Goal: Communication & Community: Answer question/provide support

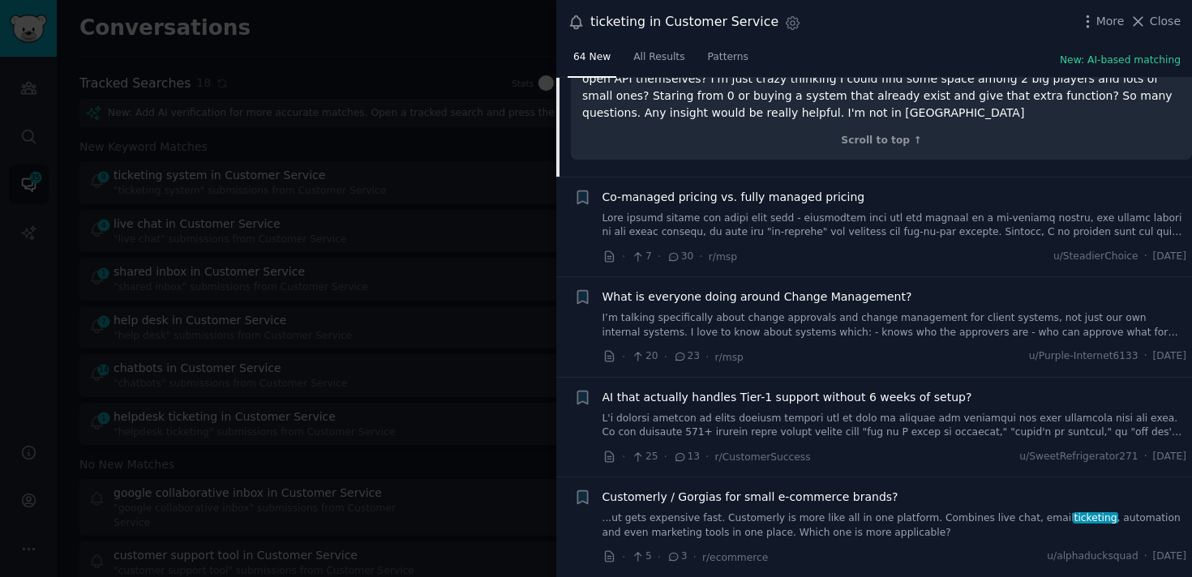
scroll to position [1712, 0]
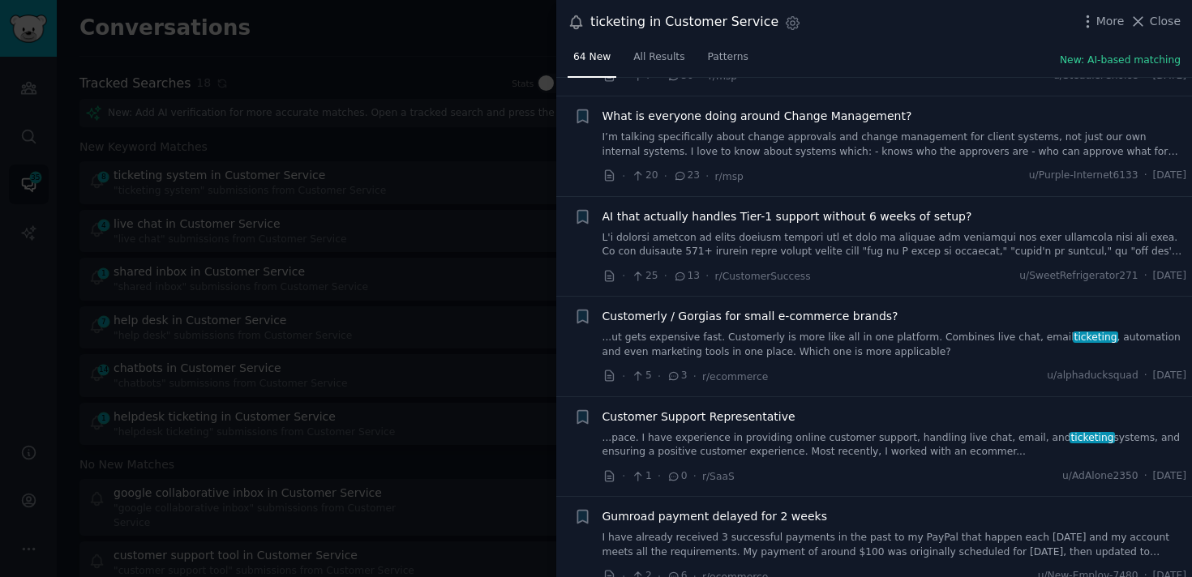
click at [843, 331] on link "...ut gets expensive fast. Customerly is more like all in one platform. Combine…" at bounding box center [894, 345] width 585 height 28
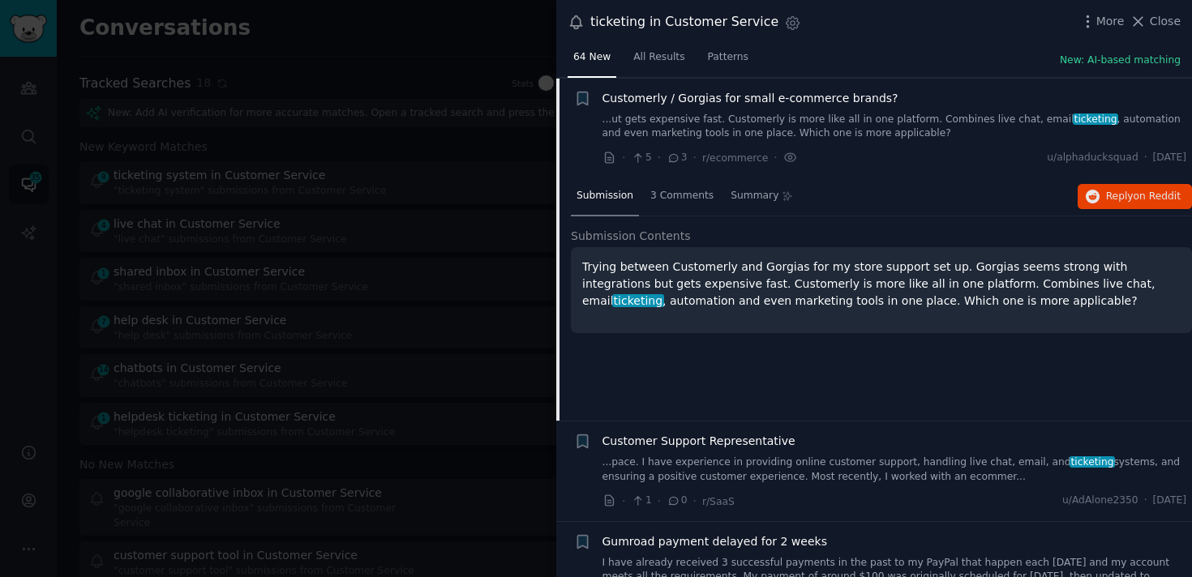
scroll to position [1745, 0]
click at [1128, 205] on button "Reply on Reddit" at bounding box center [1135, 196] width 114 height 26
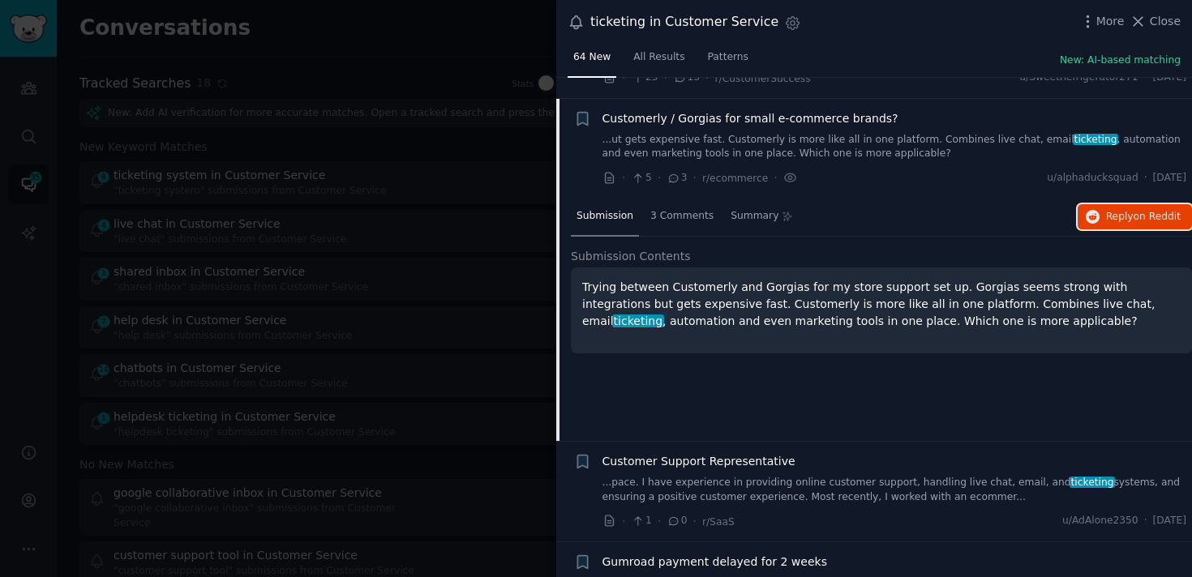
scroll to position [1725, 0]
click at [778, 132] on link "...ut gets expensive fast. Customerly is more like all in one platform. Combine…" at bounding box center [894, 146] width 585 height 28
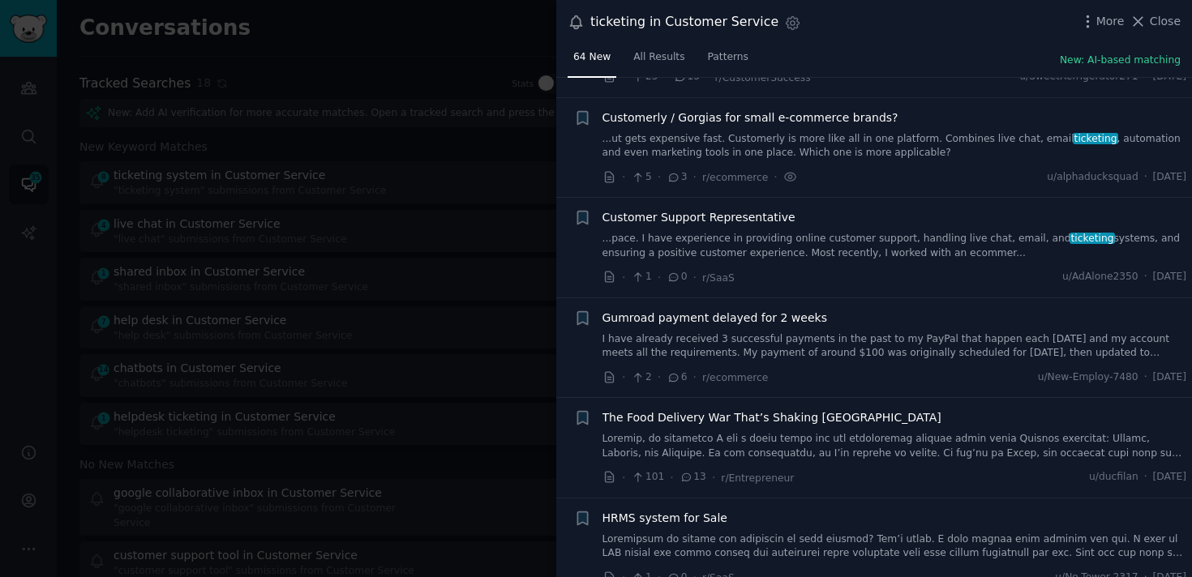
scroll to position [1745, 0]
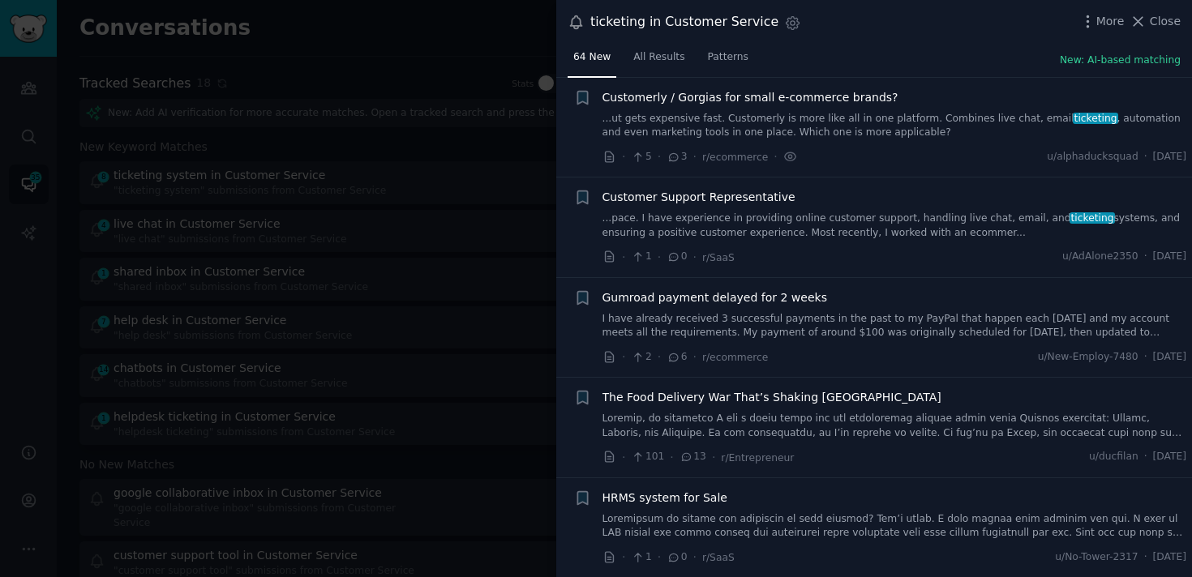
click at [739, 223] on link "...pace. I have experience in providing online customer support, handling live …" at bounding box center [894, 226] width 585 height 28
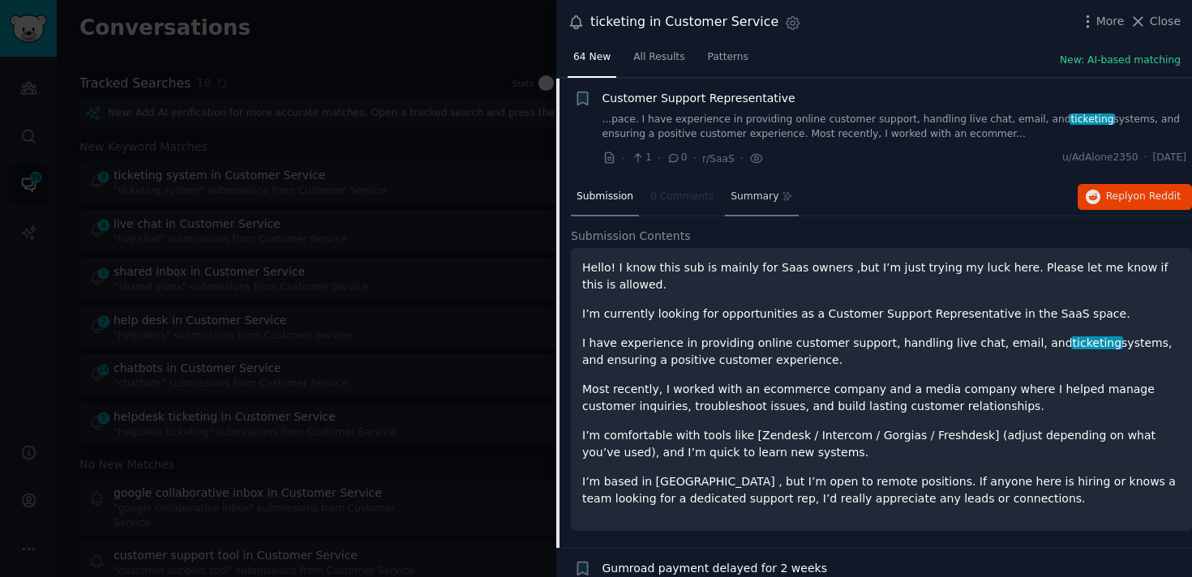
scroll to position [1845, 0]
click at [792, 134] on link "...pace. I have experience in providing online customer support, handling live …" at bounding box center [894, 126] width 585 height 28
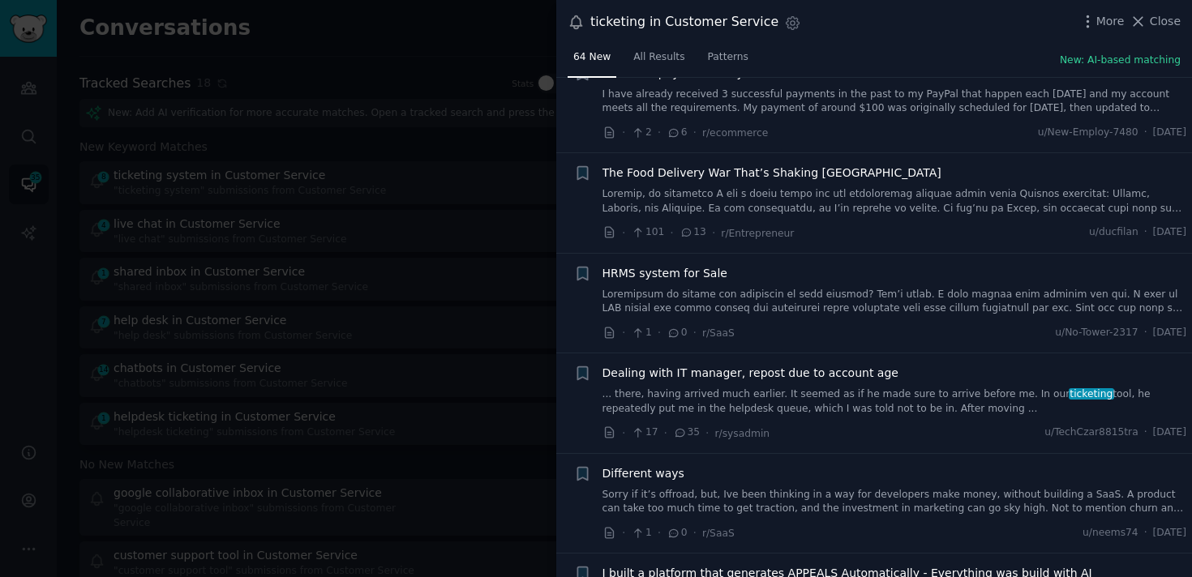
scroll to position [1978, 0]
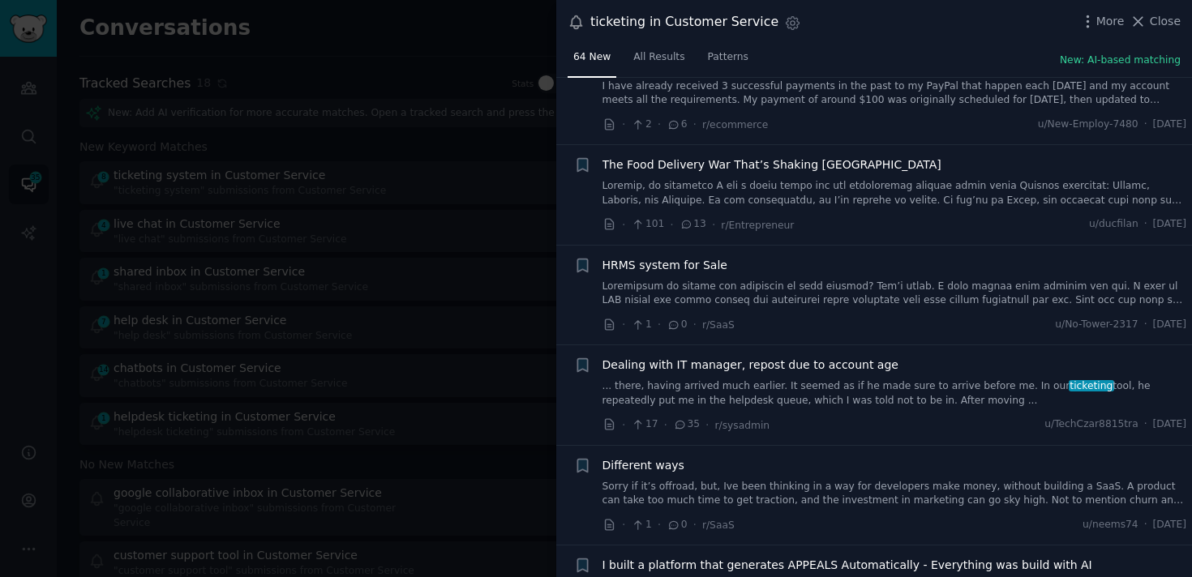
click at [772, 381] on link "... there, having arrived much earlier. It seemed as if he made sure to arrive …" at bounding box center [894, 393] width 585 height 28
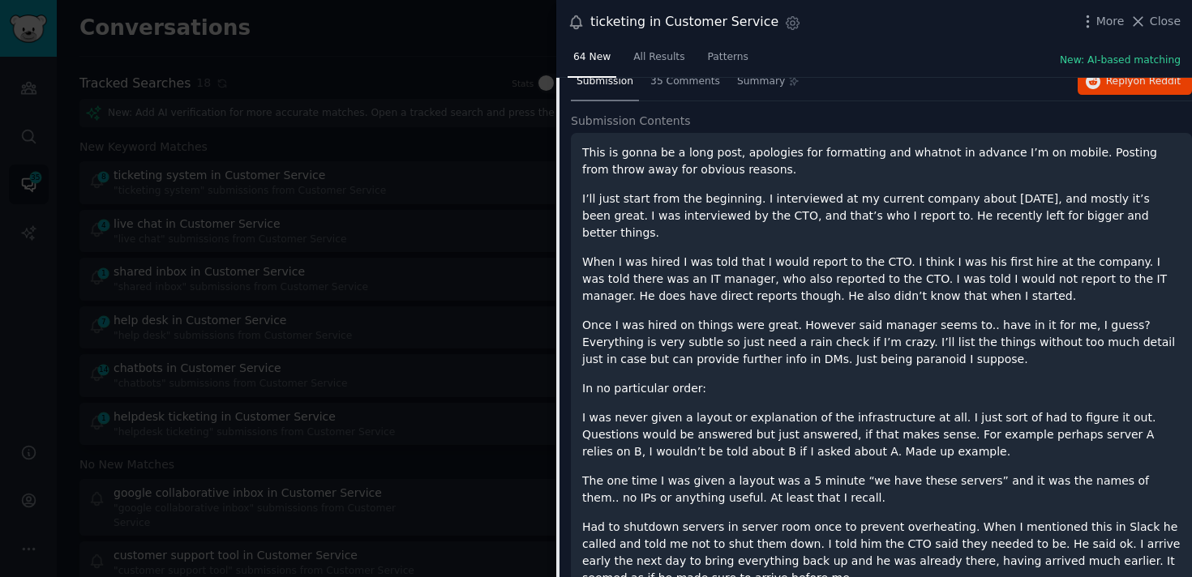
scroll to position [2197, 0]
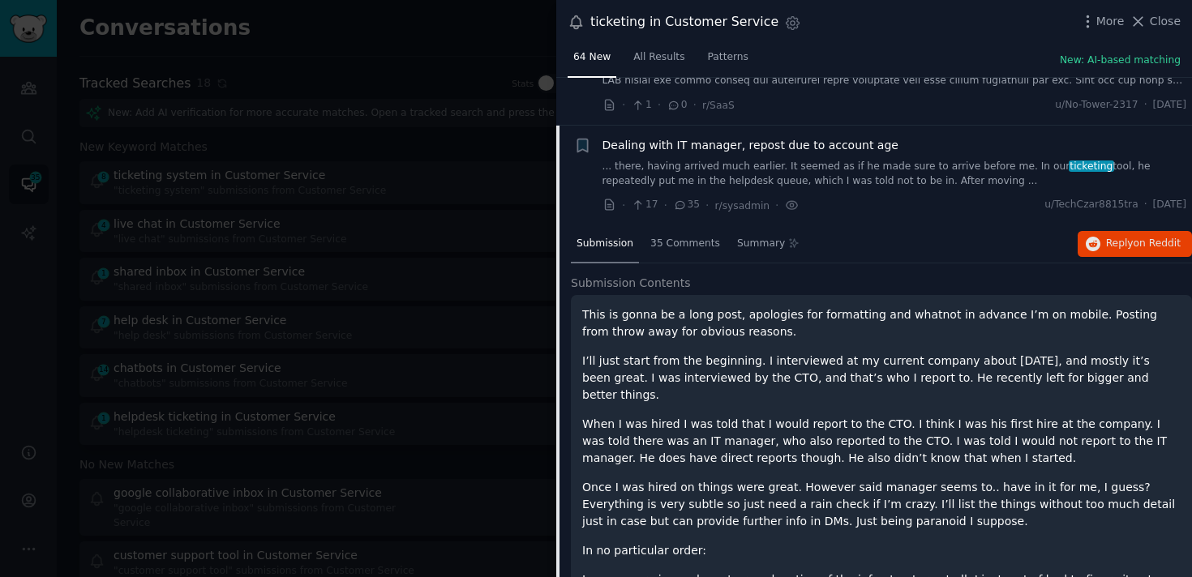
click at [900, 179] on link "... there, having arrived much earlier. It seemed as if he made sure to arrive …" at bounding box center [894, 174] width 585 height 28
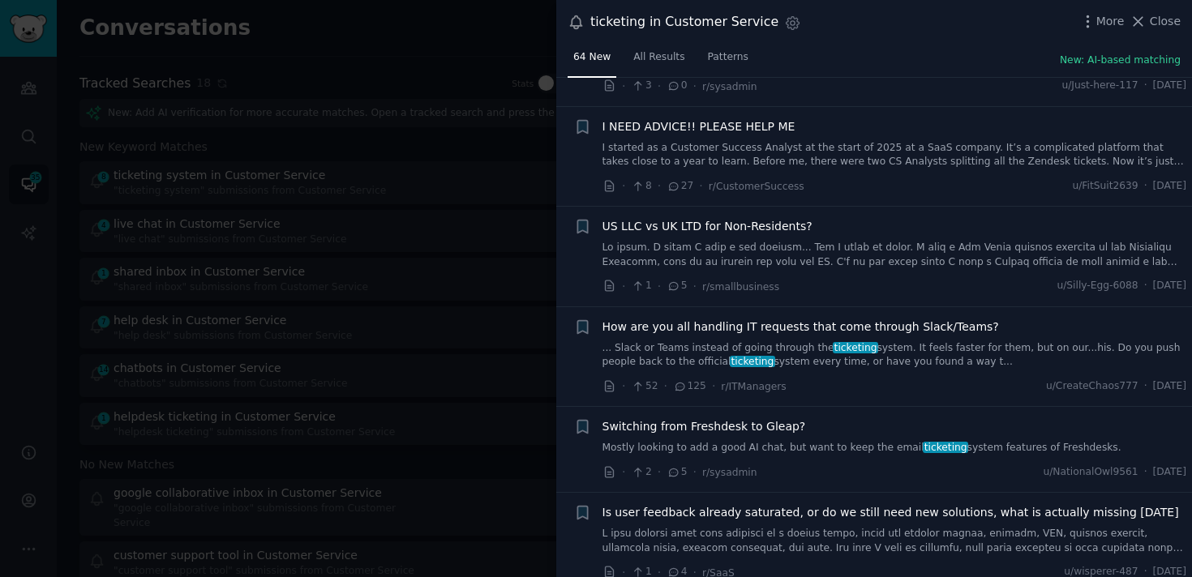
scroll to position [3344, 0]
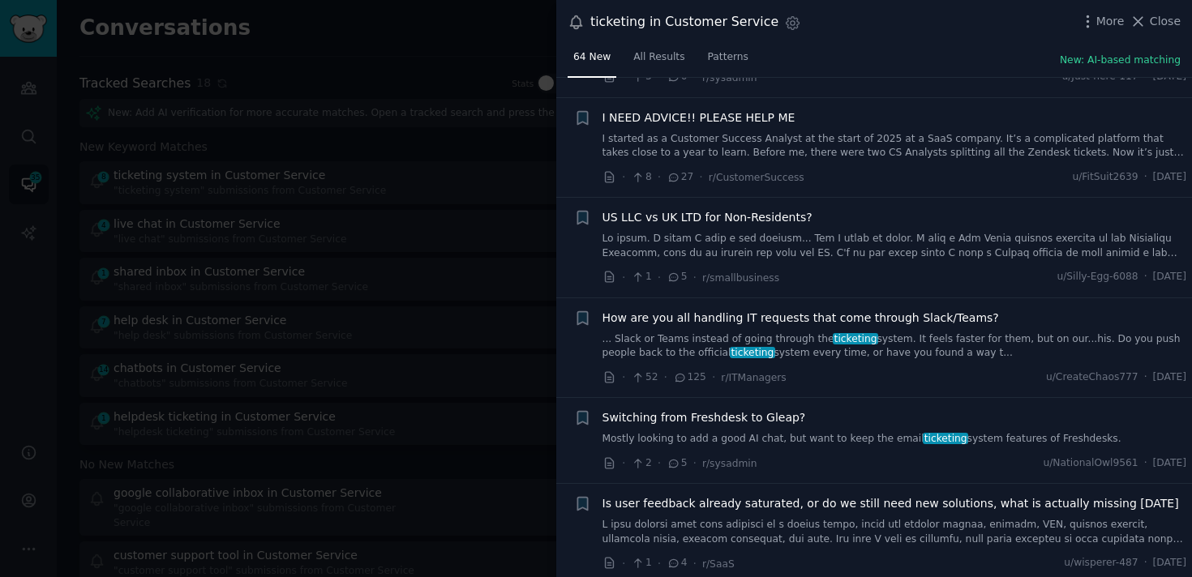
click at [849, 340] on link "... Slack or Teams instead of going through the ticketing system. It feels fast…" at bounding box center [894, 346] width 585 height 28
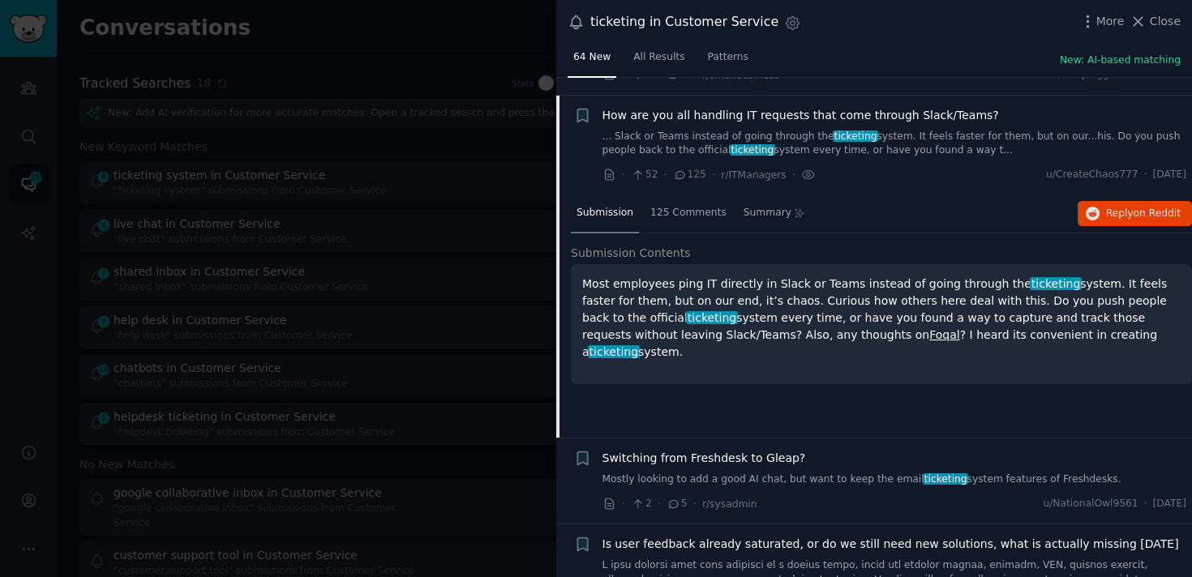
scroll to position [3547, 0]
click at [1136, 207] on span "on Reddit" at bounding box center [1157, 212] width 47 height 11
click at [751, 129] on link "... Slack or Teams instead of going through the ticketing system. It feels fast…" at bounding box center [894, 143] width 585 height 28
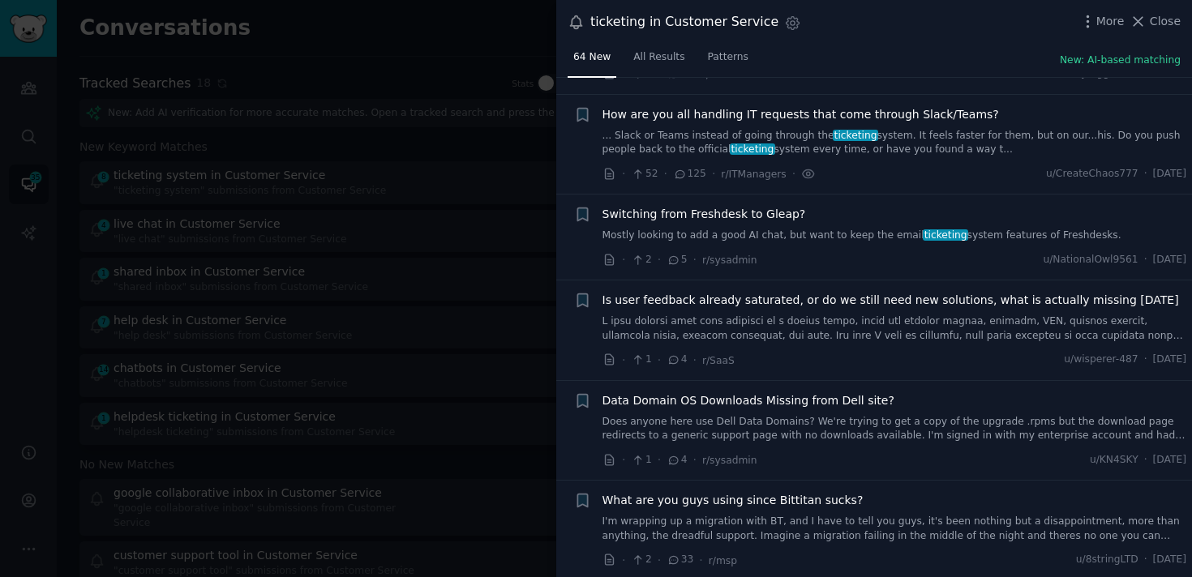
click at [738, 229] on link "Mostly looking to add a good AI chat, but want to keep the email ticketing syst…" at bounding box center [894, 236] width 585 height 15
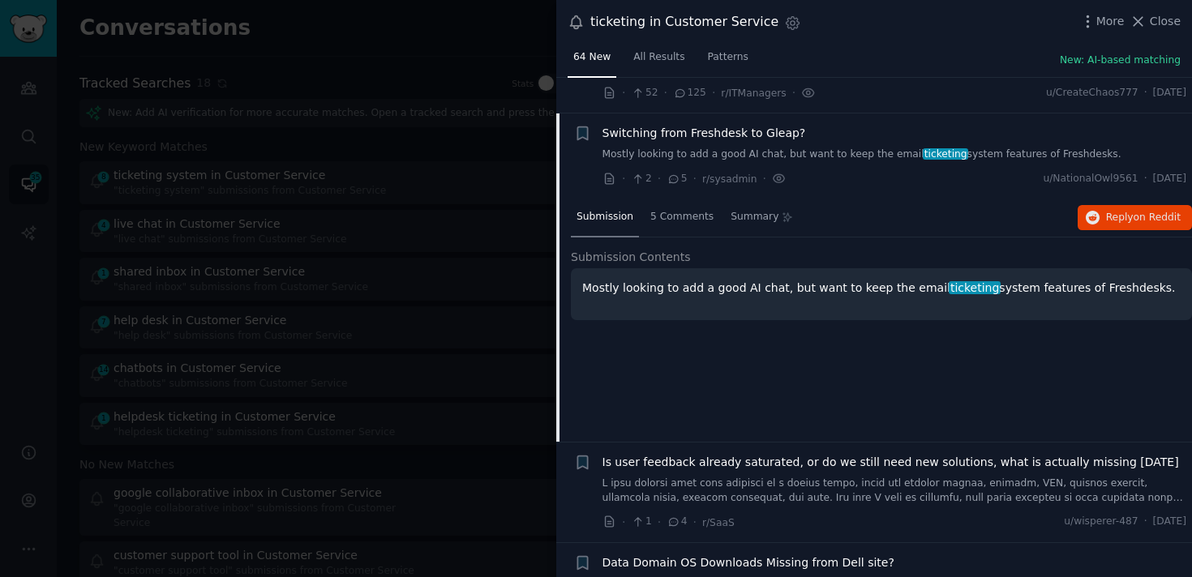
scroll to position [3647, 0]
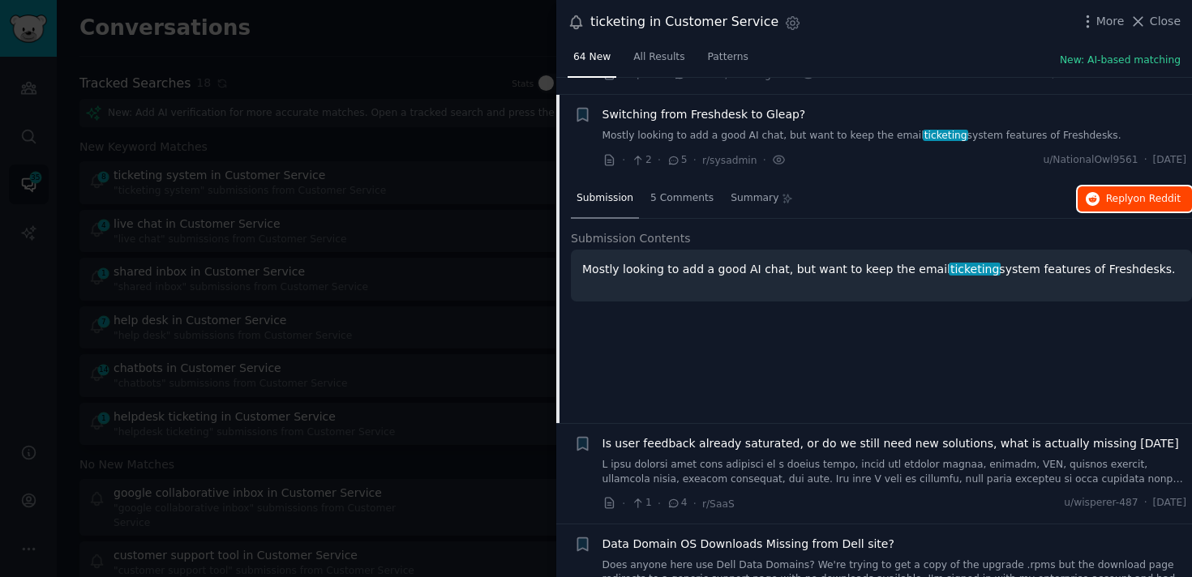
click at [1106, 192] on span "Reply on Reddit" at bounding box center [1143, 199] width 75 height 15
click at [885, 125] on div "Switching from Freshdesk to Gleap? Mostly looking to add a good AI chat, but wa…" at bounding box center [894, 137] width 585 height 62
click at [879, 106] on div "Switching from Freshdesk to Gleap?" at bounding box center [894, 114] width 585 height 17
click at [879, 106] on div "Switching from Freshdesk to Gleap? Mostly looking to add a good AI chat, but wa…" at bounding box center [894, 124] width 585 height 37
click at [879, 129] on link "Mostly looking to add a good AI chat, but want to keep the email ticketing syst…" at bounding box center [894, 136] width 585 height 15
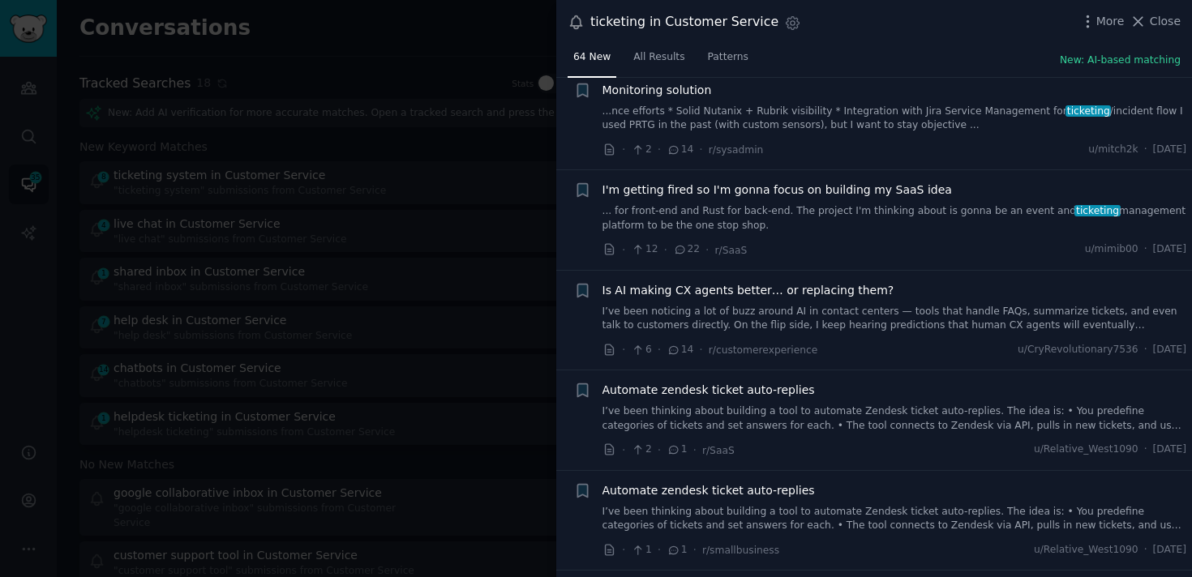
scroll to position [4262, 0]
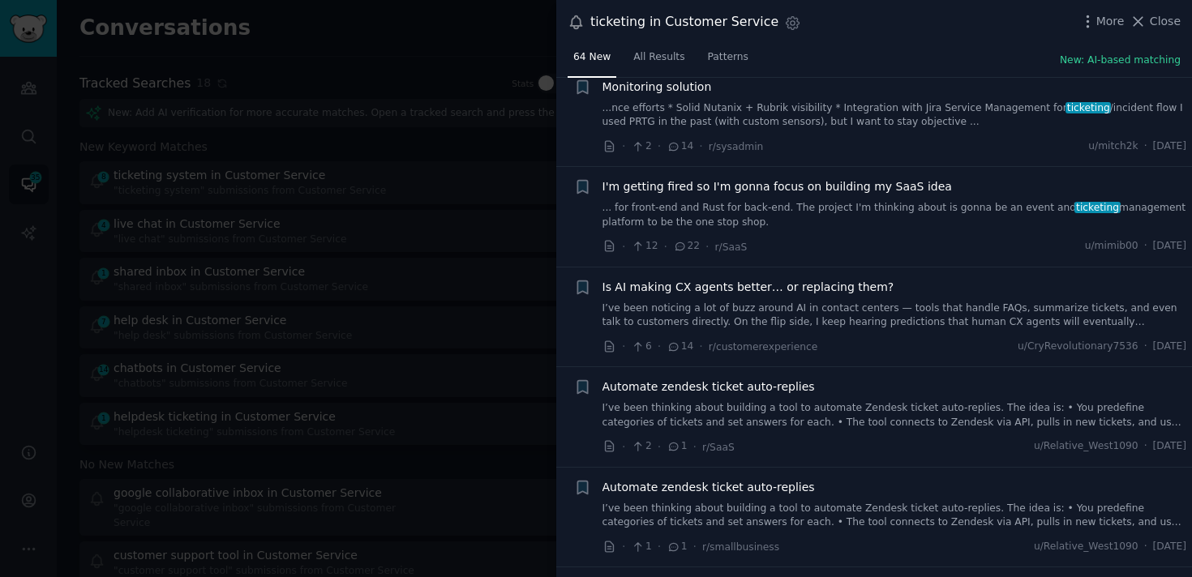
click at [870, 302] on link "I’ve been noticing a lot of buzz around AI in contact centers — tools that hand…" at bounding box center [894, 316] width 585 height 28
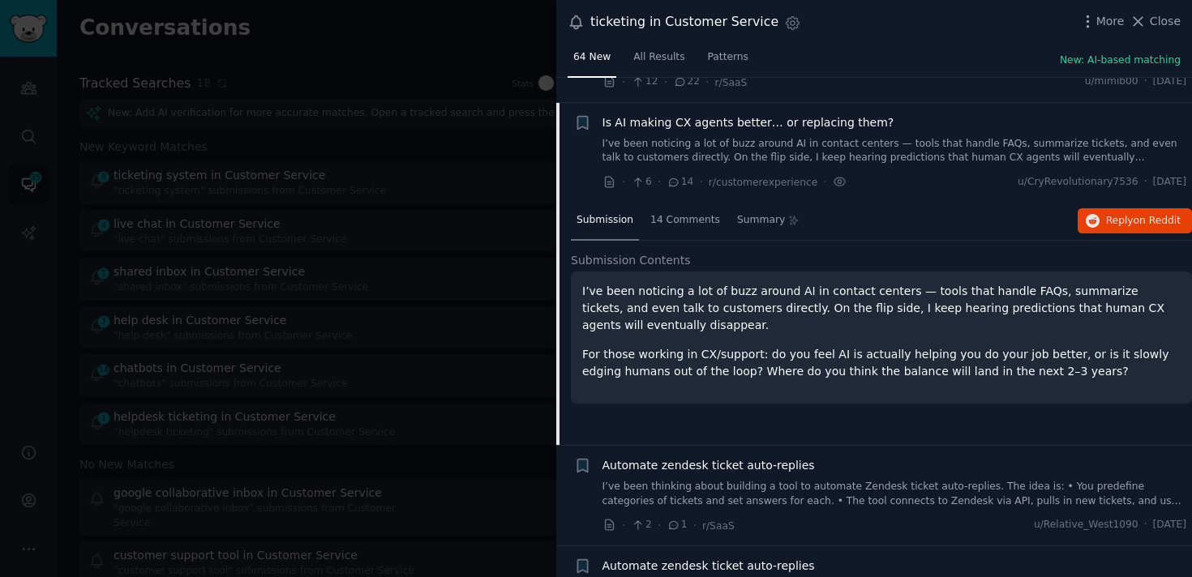
scroll to position [4434, 0]
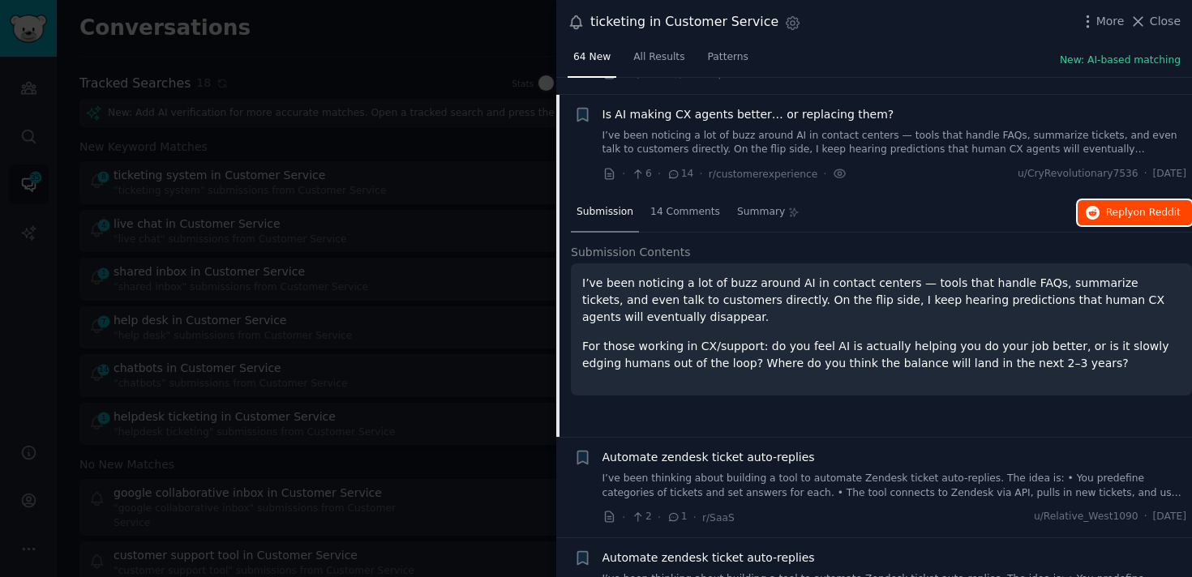
click at [1108, 206] on span "Reply on Reddit" at bounding box center [1143, 213] width 75 height 15
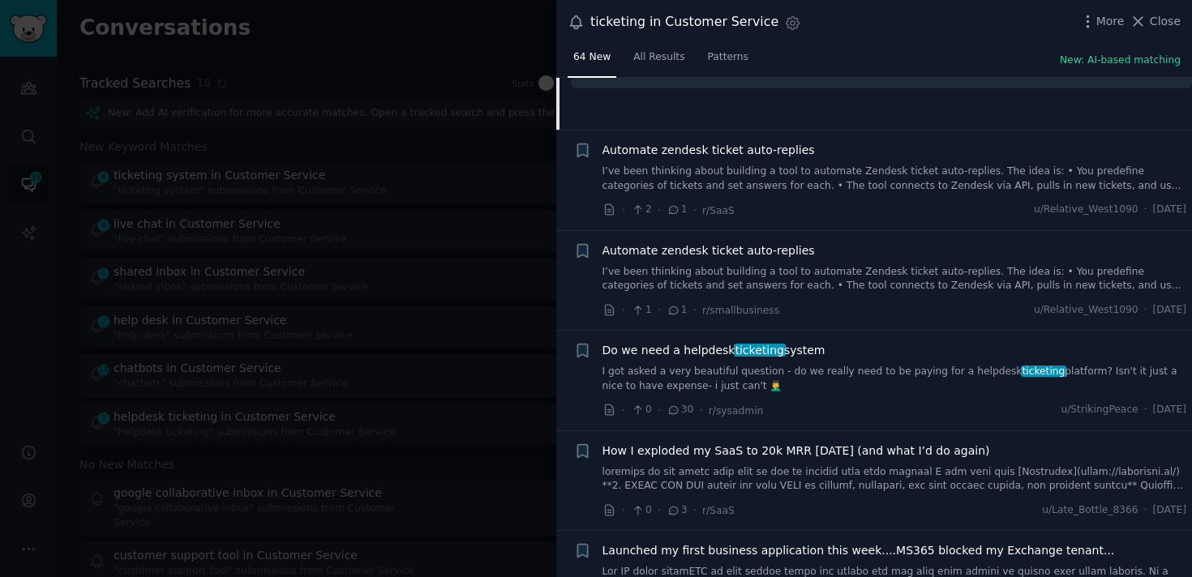
scroll to position [4764, 0]
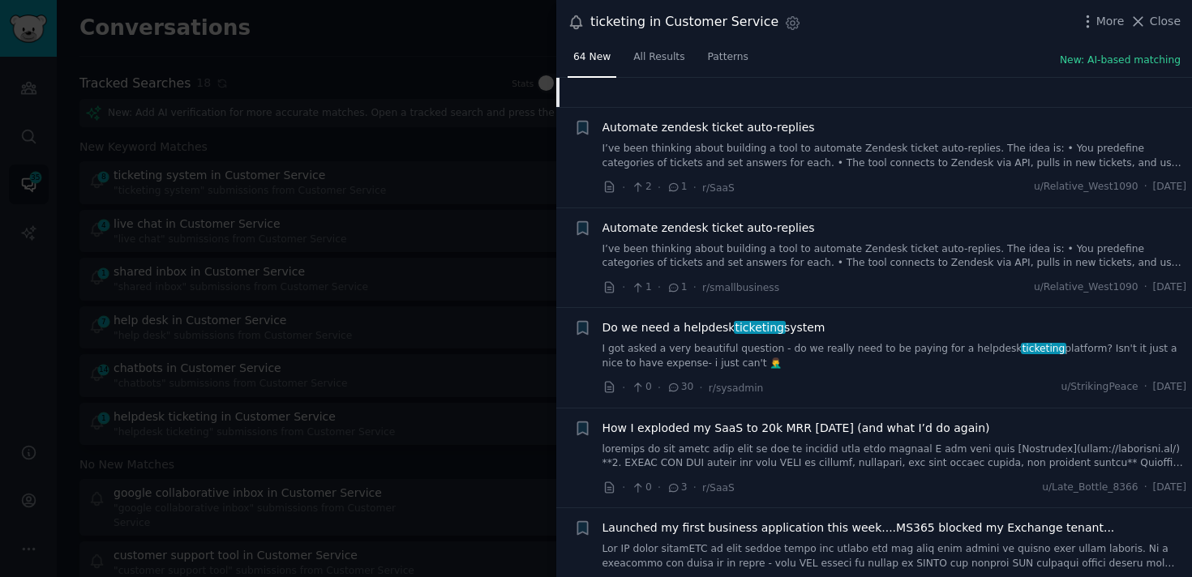
click at [843, 156] on div "Automate zendesk ticket auto-replies I’ve been thinking about building a tool t…" at bounding box center [894, 157] width 585 height 77
click at [846, 142] on link "I’ve been thinking about building a tool to automate Zendesk ticket auto-replie…" at bounding box center [894, 156] width 585 height 28
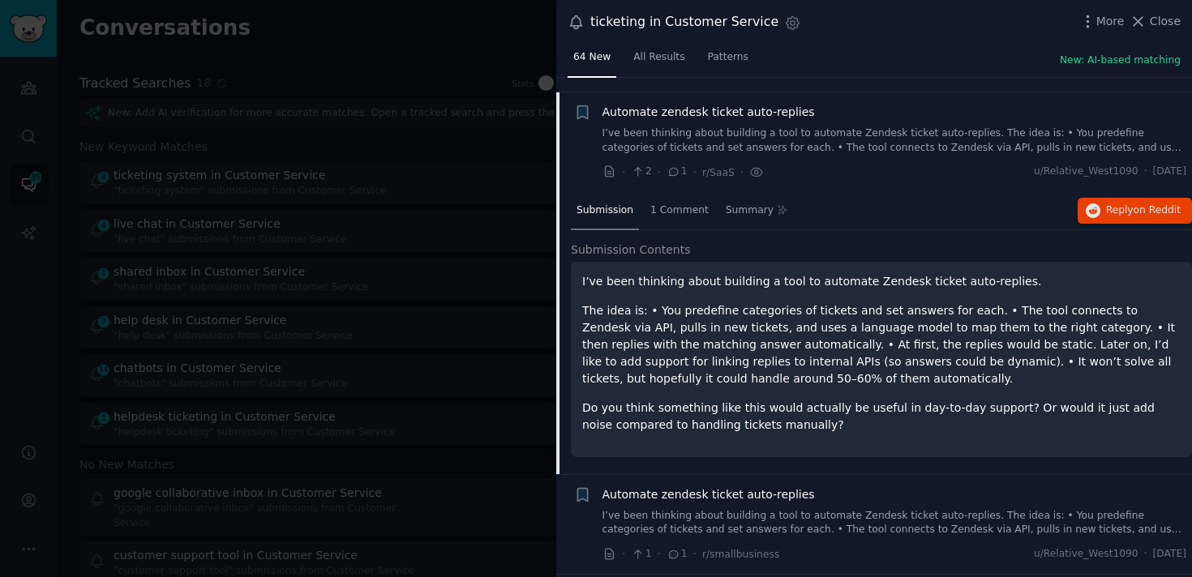
scroll to position [4534, 0]
click at [1086, 208] on div "Submission 1 Comment Summary Reply on Reddit" at bounding box center [881, 214] width 621 height 39
click at [1087, 206] on icon "button" at bounding box center [1093, 213] width 15 height 15
click at [799, 129] on link "I’ve been thinking about building a tool to automate Zendesk ticket auto-replie…" at bounding box center [894, 143] width 585 height 28
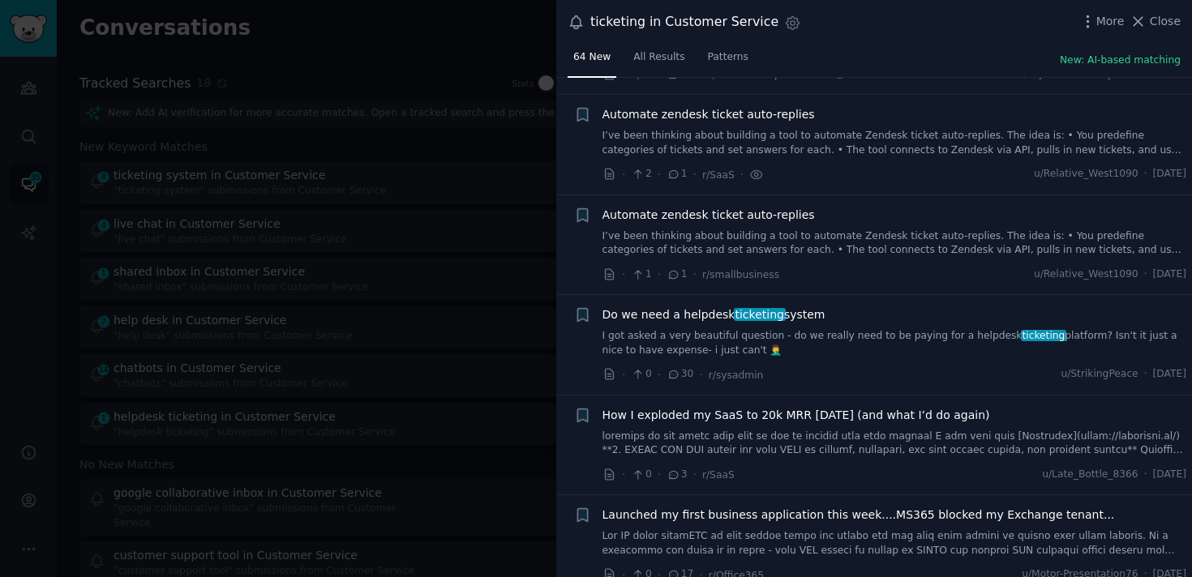
click at [778, 329] on link "I got asked a very beautiful question - do we really need to be paying for a he…" at bounding box center [894, 343] width 585 height 28
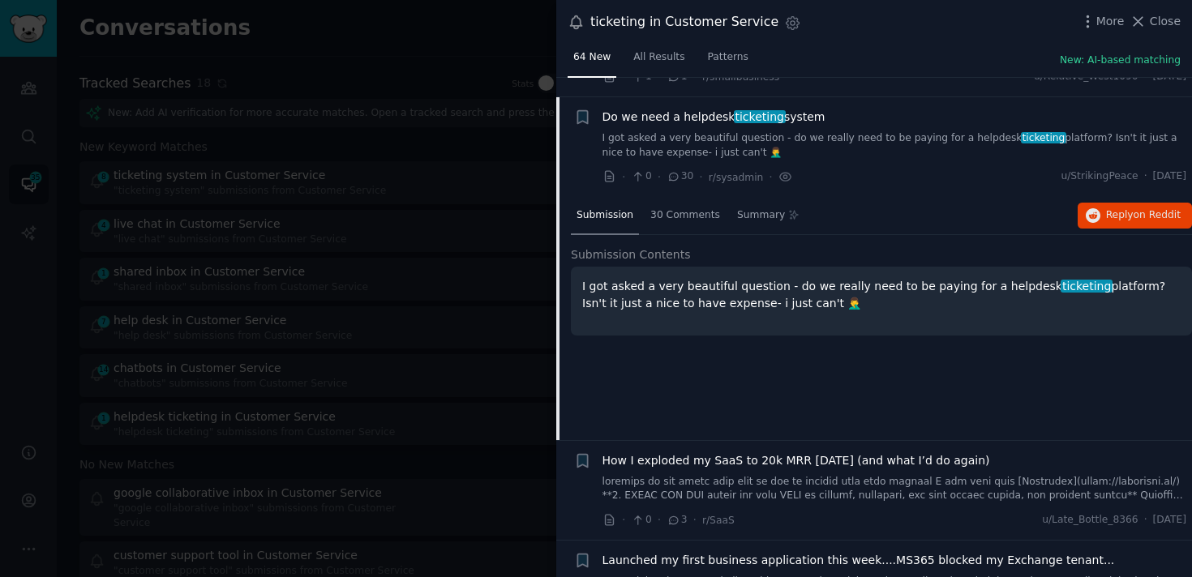
scroll to position [4734, 0]
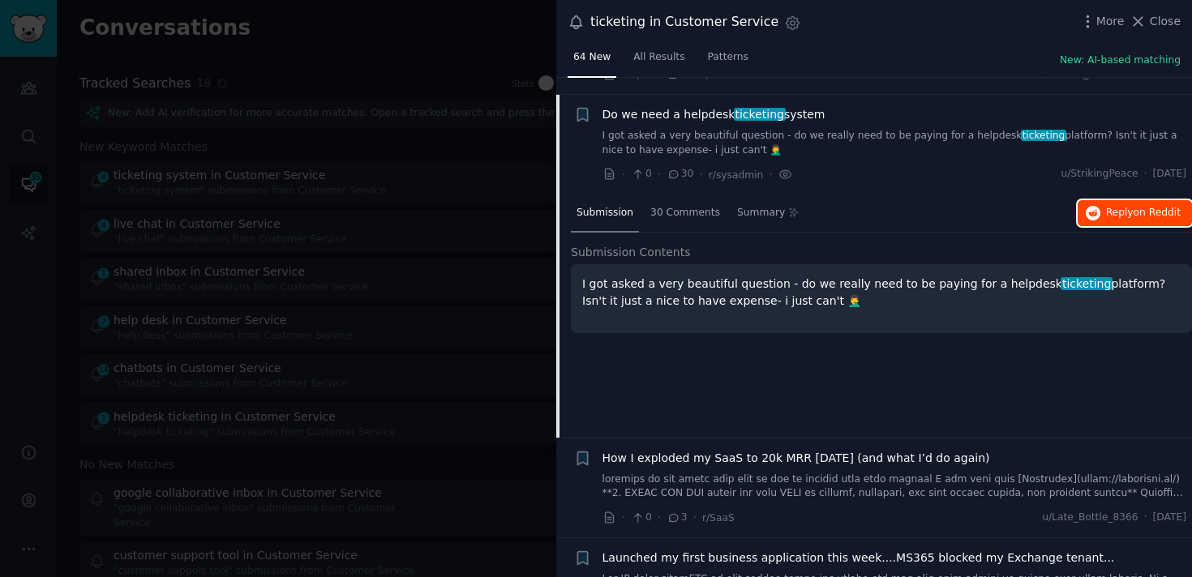
click at [1138, 207] on span "on Reddit" at bounding box center [1157, 212] width 47 height 11
click at [859, 129] on link "I got asked a very beautiful question - do we really need to be paying for a he…" at bounding box center [894, 143] width 585 height 28
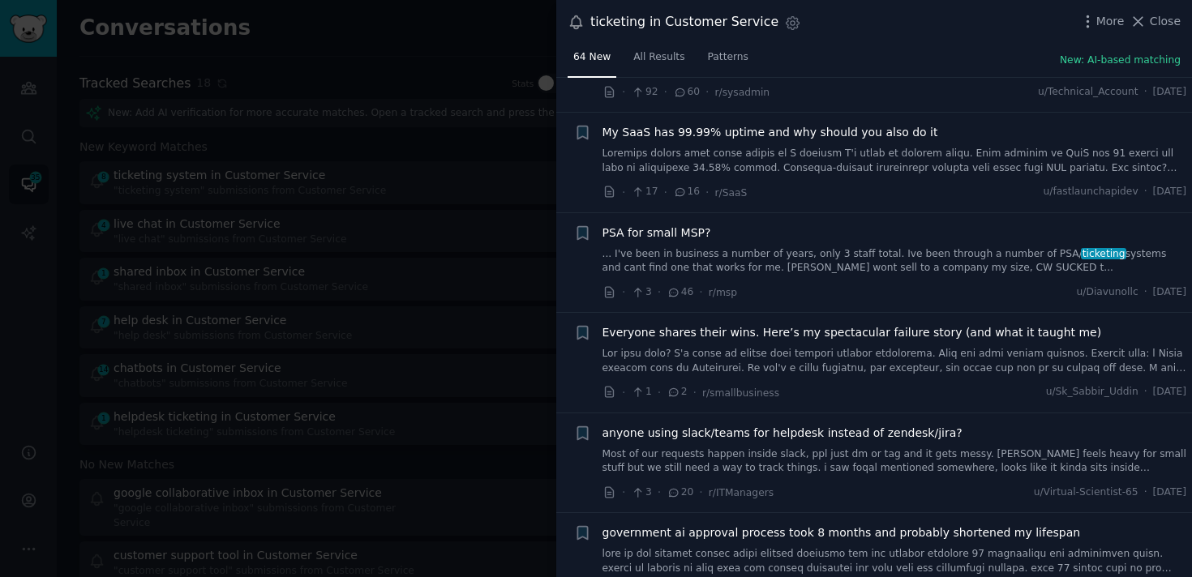
scroll to position [5119, 0]
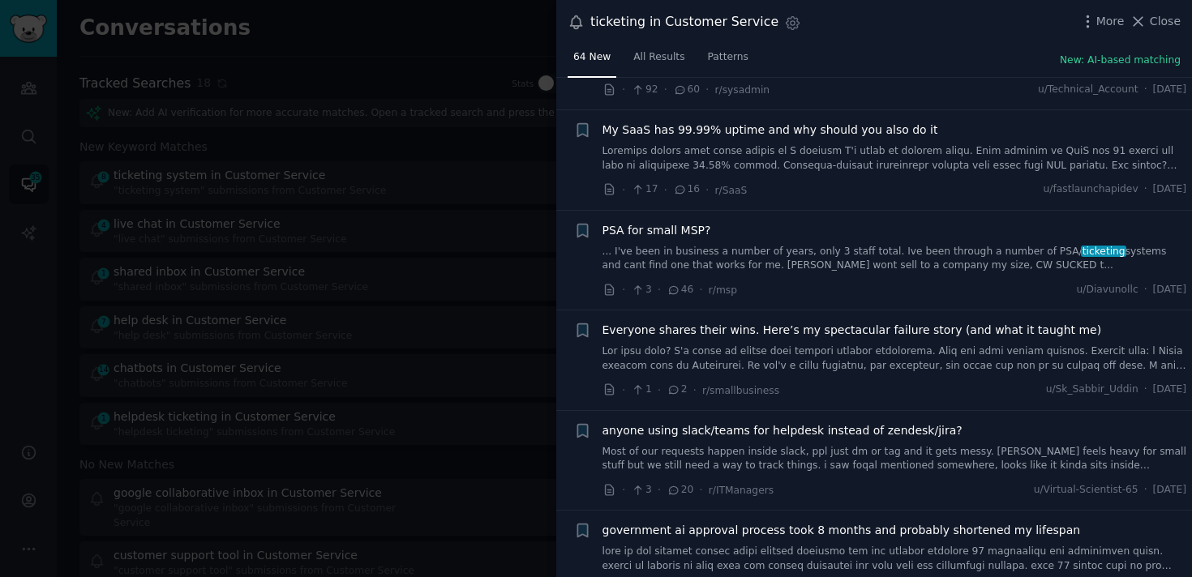
click at [785, 245] on link "... I've been in business a number of years, only 3 staff total. Ive been throu…" at bounding box center [894, 259] width 585 height 28
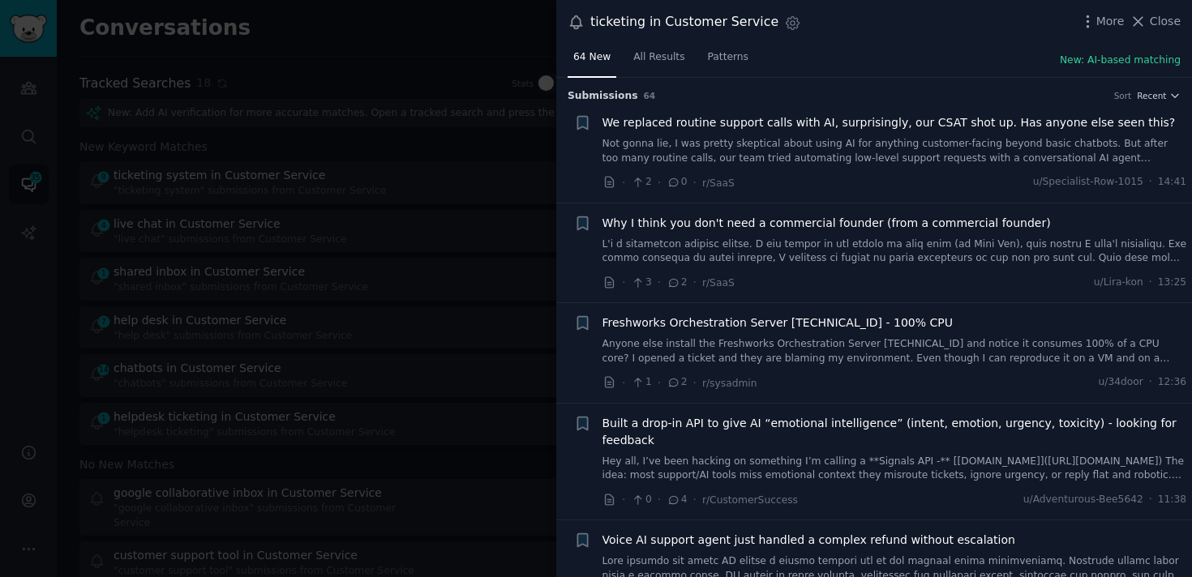
click at [975, 140] on link "Not gonna lie, I was pretty skeptical about using AI for anything customer-faci…" at bounding box center [894, 151] width 585 height 28
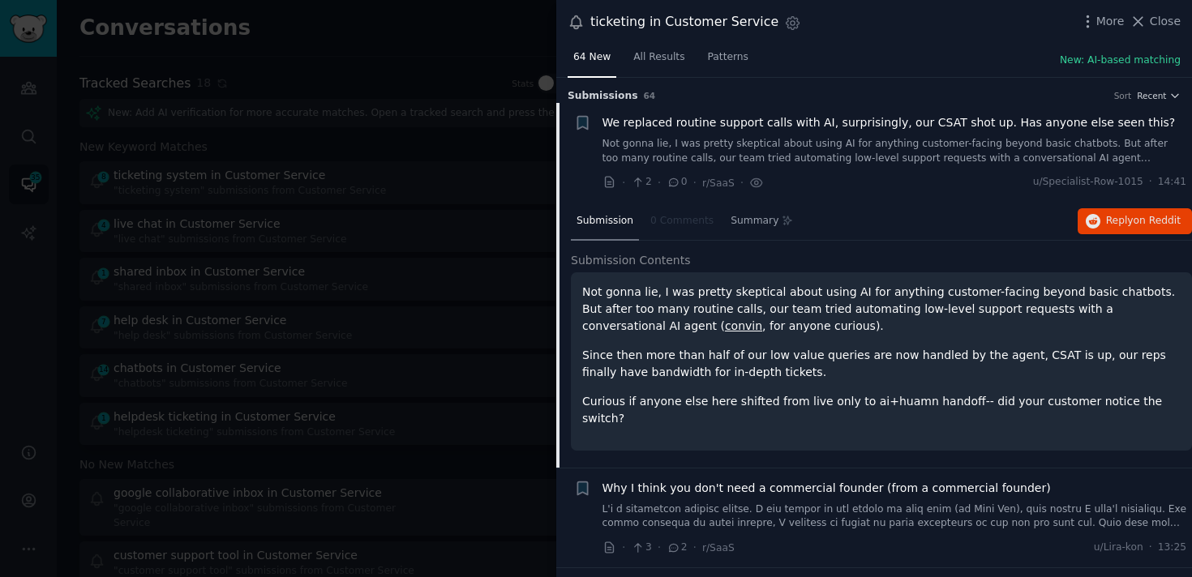
scroll to position [25, 0]
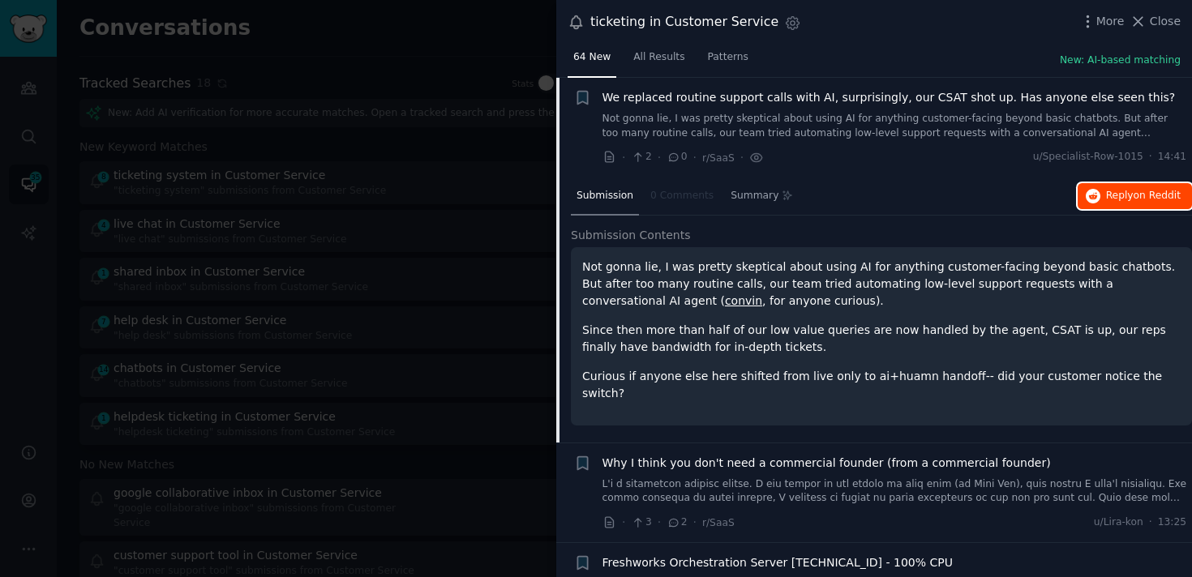
click at [1086, 192] on icon "button" at bounding box center [1093, 196] width 15 height 15
click at [322, 345] on div at bounding box center [596, 288] width 1192 height 577
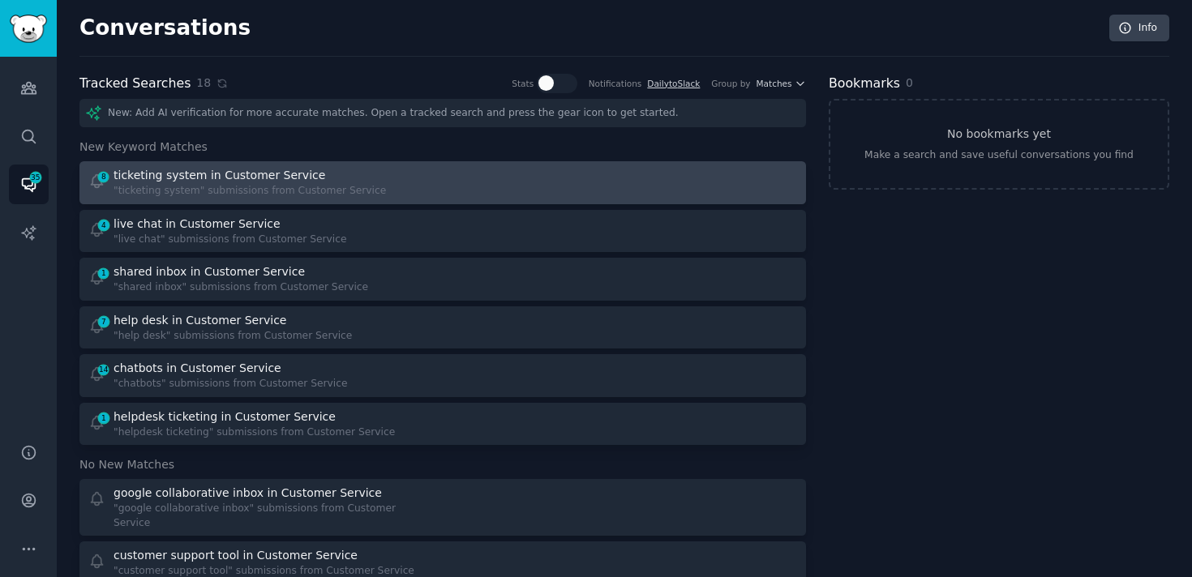
click at [270, 186] on div ""ticketing system" submissions from Customer Service" at bounding box center [250, 191] width 272 height 15
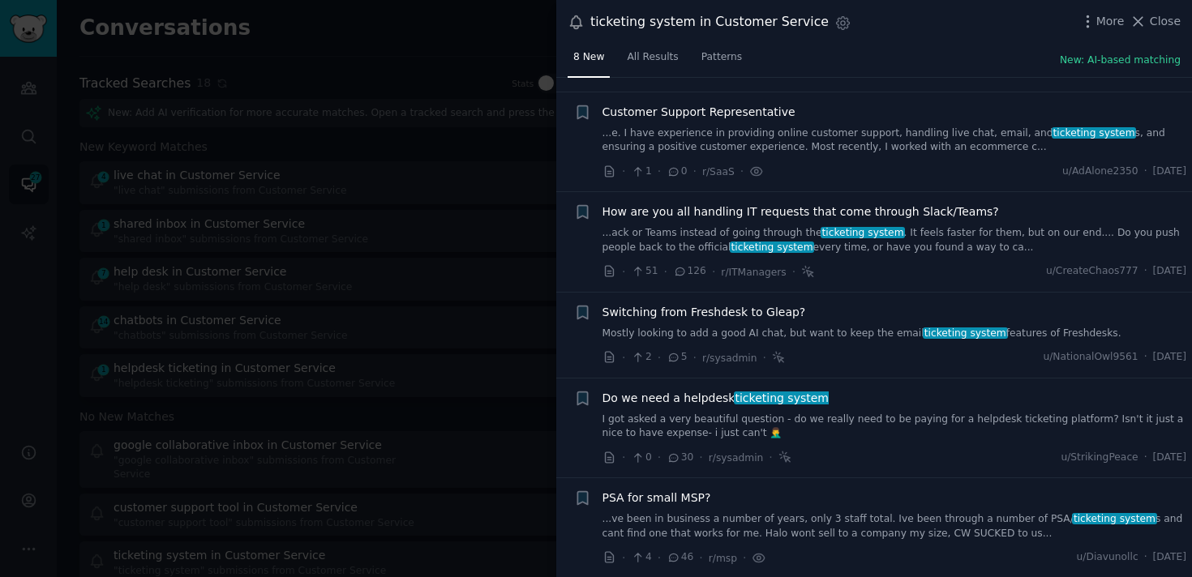
scroll to position [312, 0]
click at [395, 379] on div at bounding box center [596, 288] width 1192 height 577
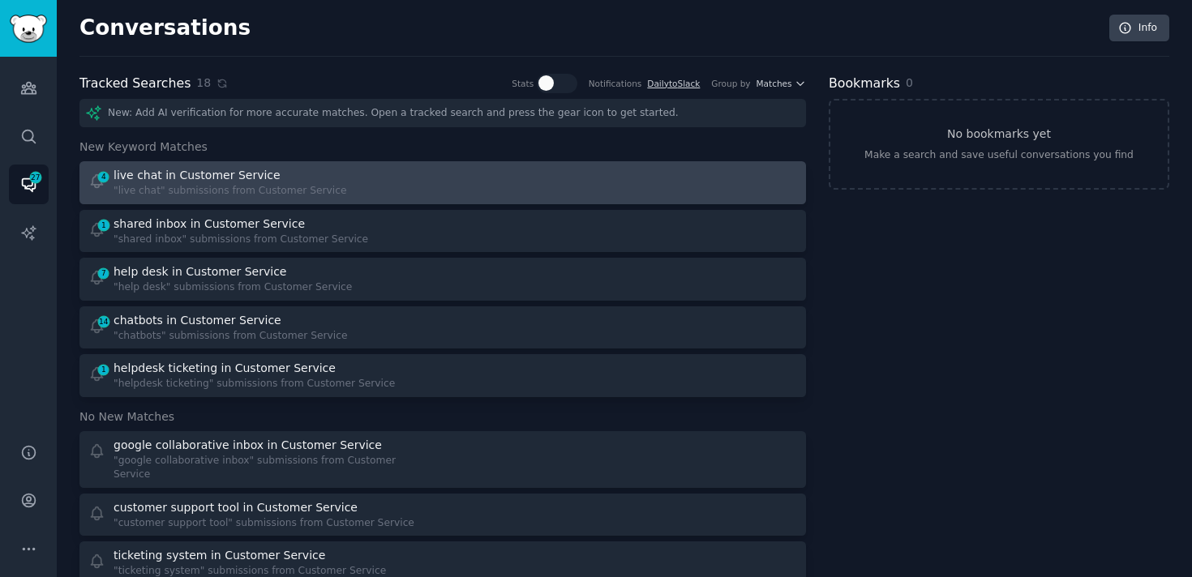
click at [265, 199] on link "4 live chat in Customer Service "live chat" submissions from Customer Service" at bounding box center [442, 182] width 726 height 43
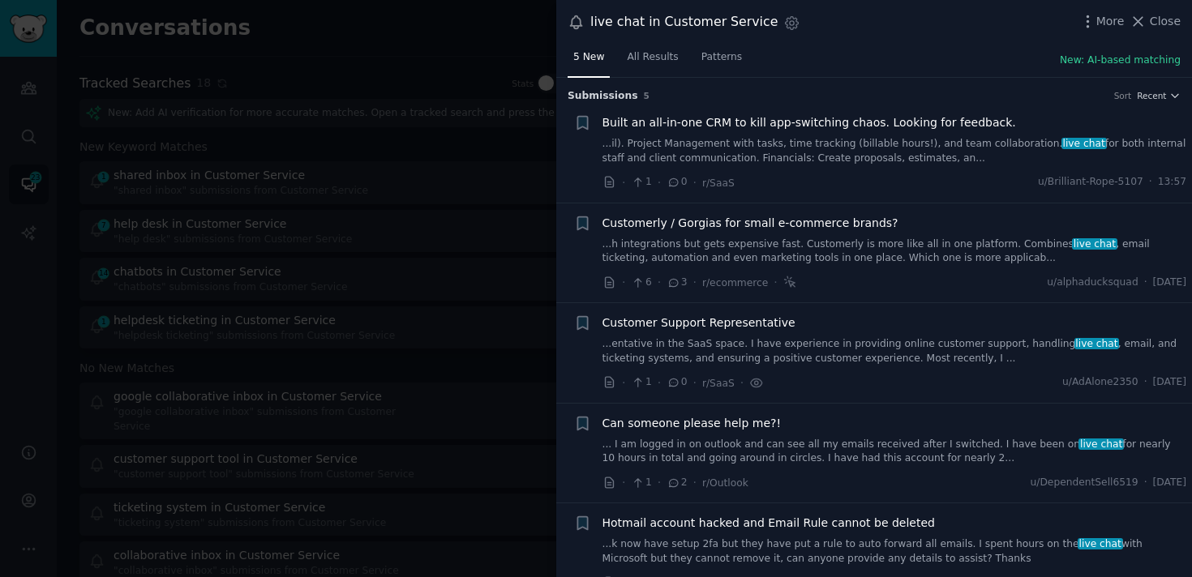
scroll to position [26, 0]
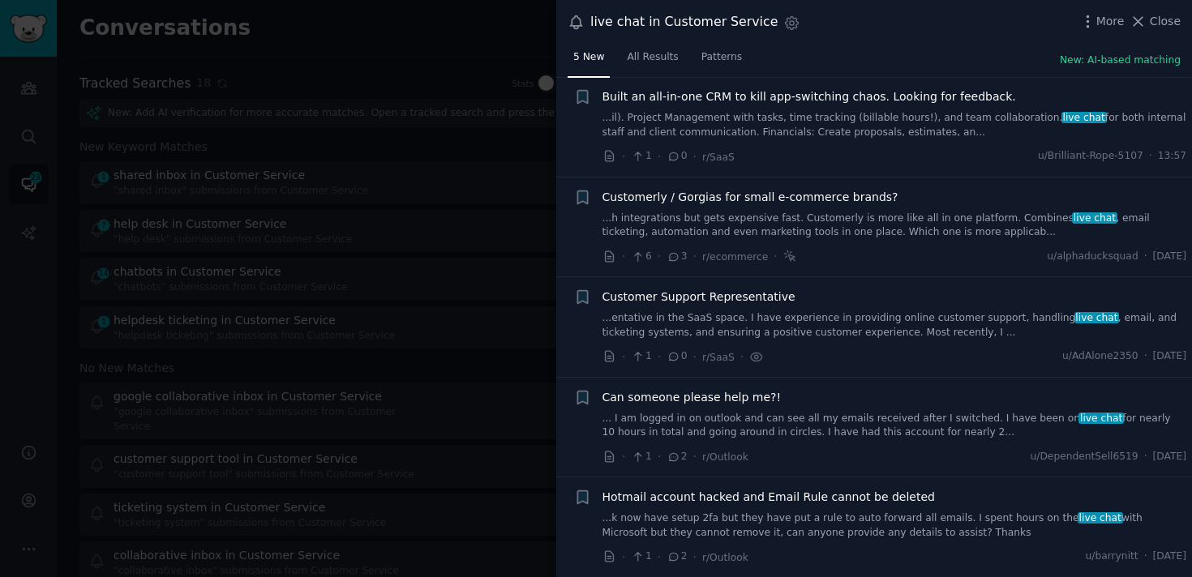
click at [472, 288] on div at bounding box center [596, 288] width 1192 height 577
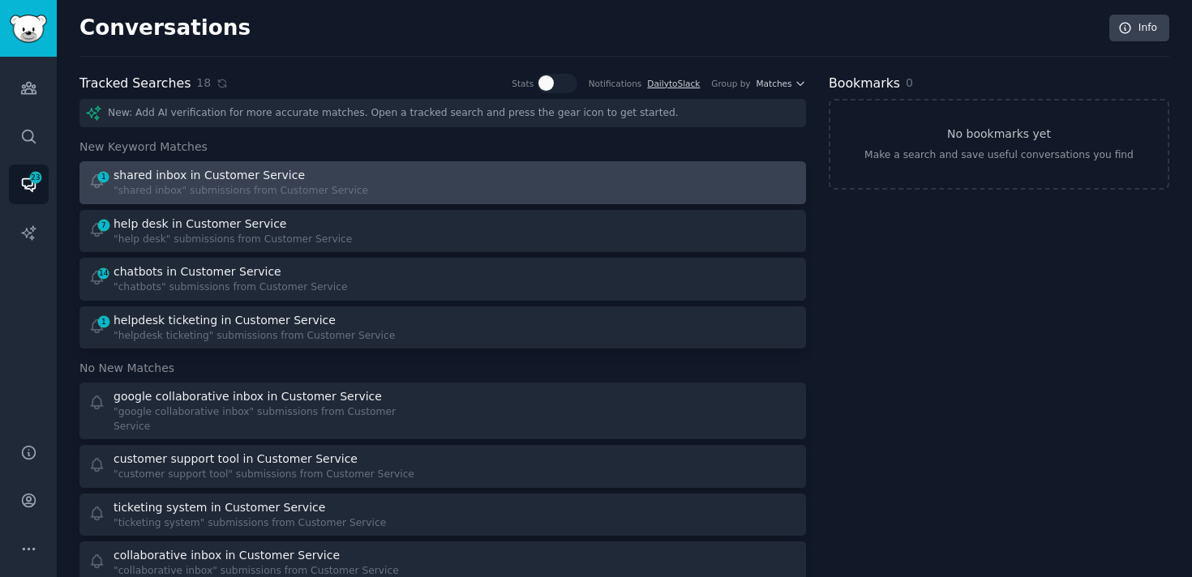
click at [409, 173] on div "1 shared inbox in Customer Service "shared inbox" submissions from Customer Ser…" at bounding box center [260, 183] width 344 height 32
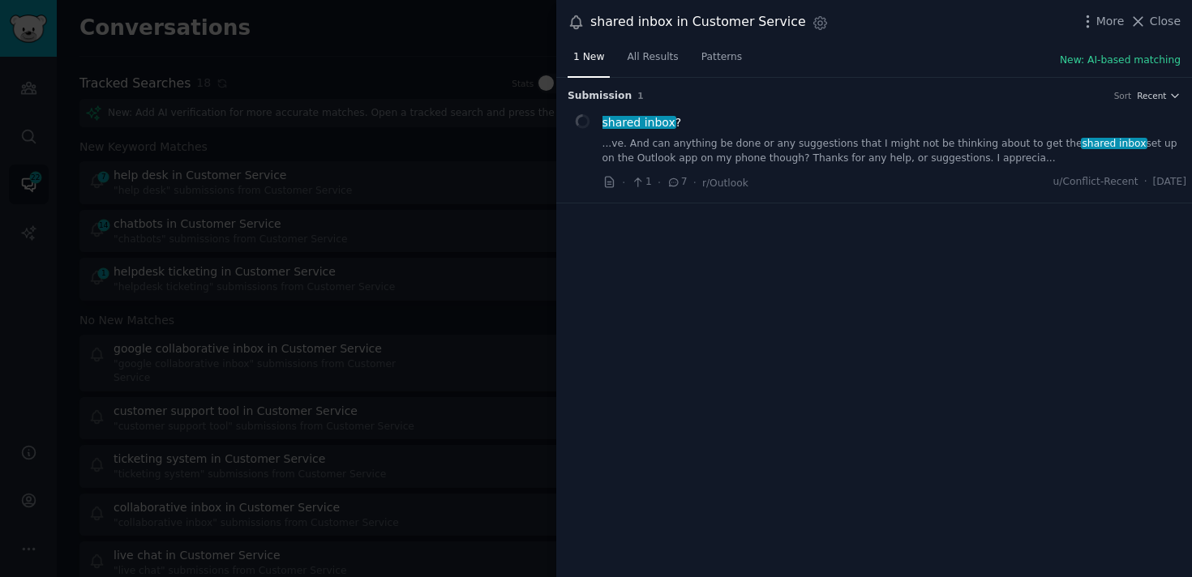
click at [879, 133] on div "shared inbox ? ...ve. And can anything be done or any suggestions that I might …" at bounding box center [894, 139] width 585 height 51
click at [879, 161] on link "...ve. And can anything be done or any suggestions that I might not be thinking…" at bounding box center [894, 151] width 585 height 28
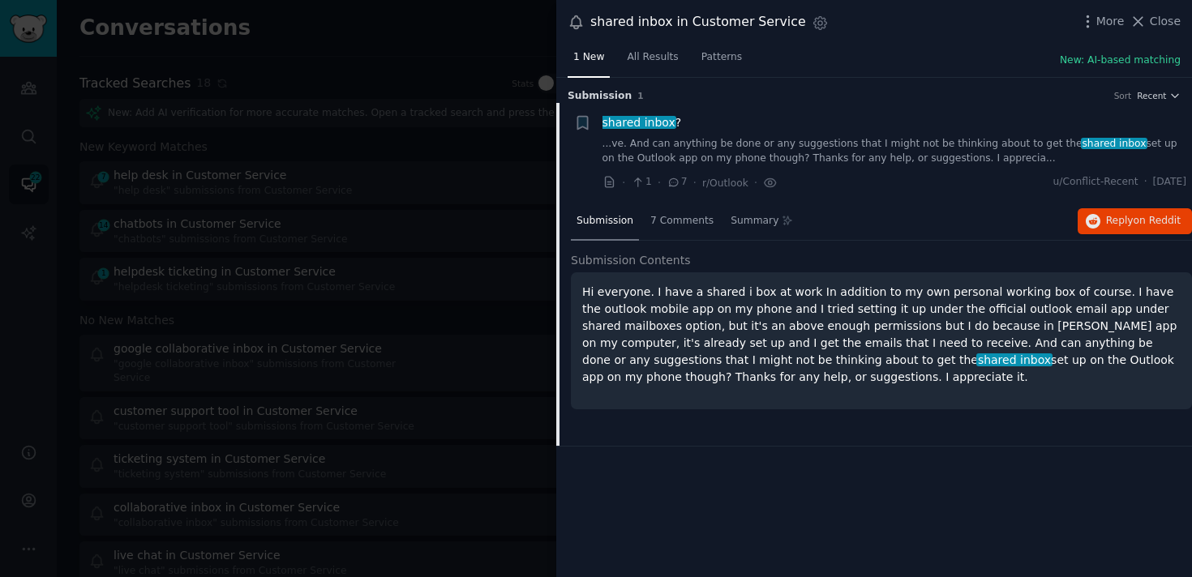
click at [719, 326] on p "Hi everyone. I have a shared i box at work In addition to my own personal worki…" at bounding box center [881, 335] width 598 height 102
click at [739, 126] on div "shared inbox ?" at bounding box center [894, 122] width 585 height 17
click at [334, 194] on div at bounding box center [596, 288] width 1192 height 577
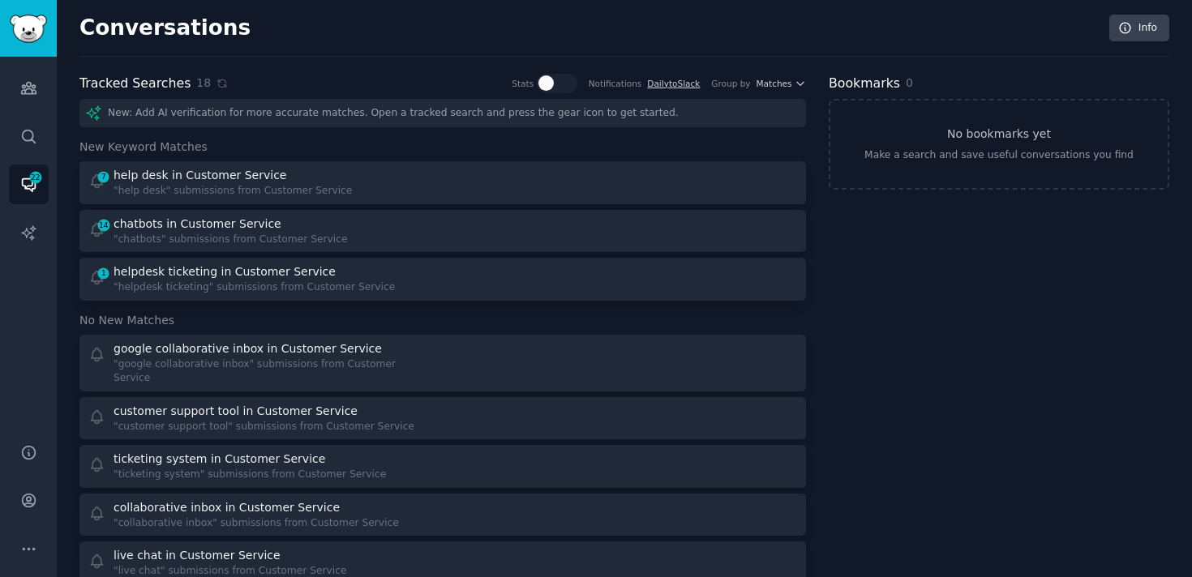
click at [334, 194] on div ""help desk" submissions from Customer Service" at bounding box center [233, 191] width 238 height 15
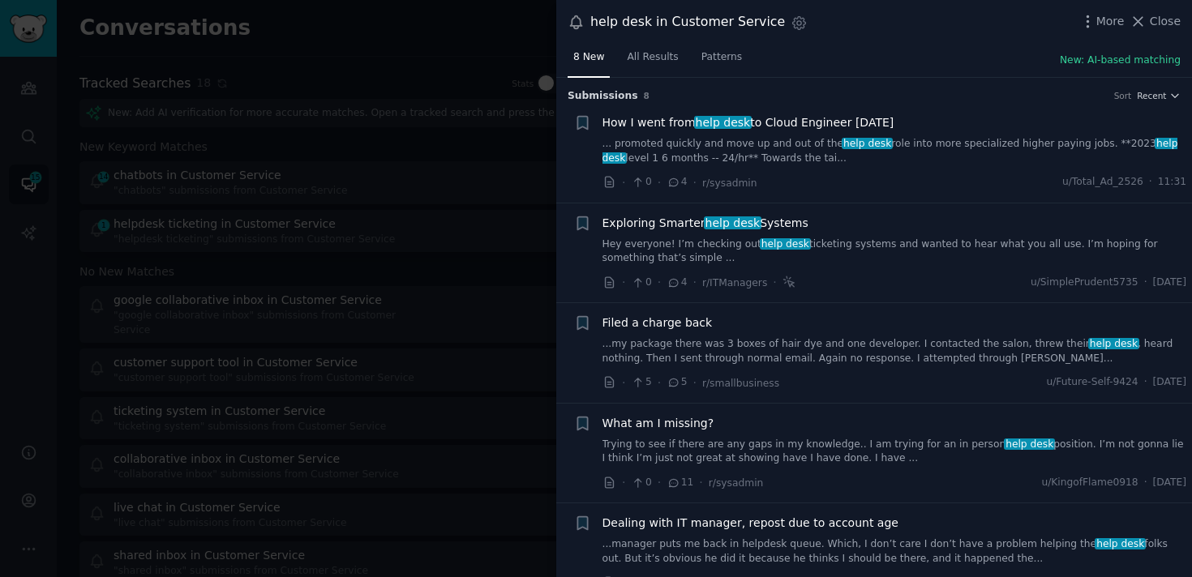
click at [783, 230] on span "Exploring Smarter help desk Systems" at bounding box center [705, 223] width 206 height 17
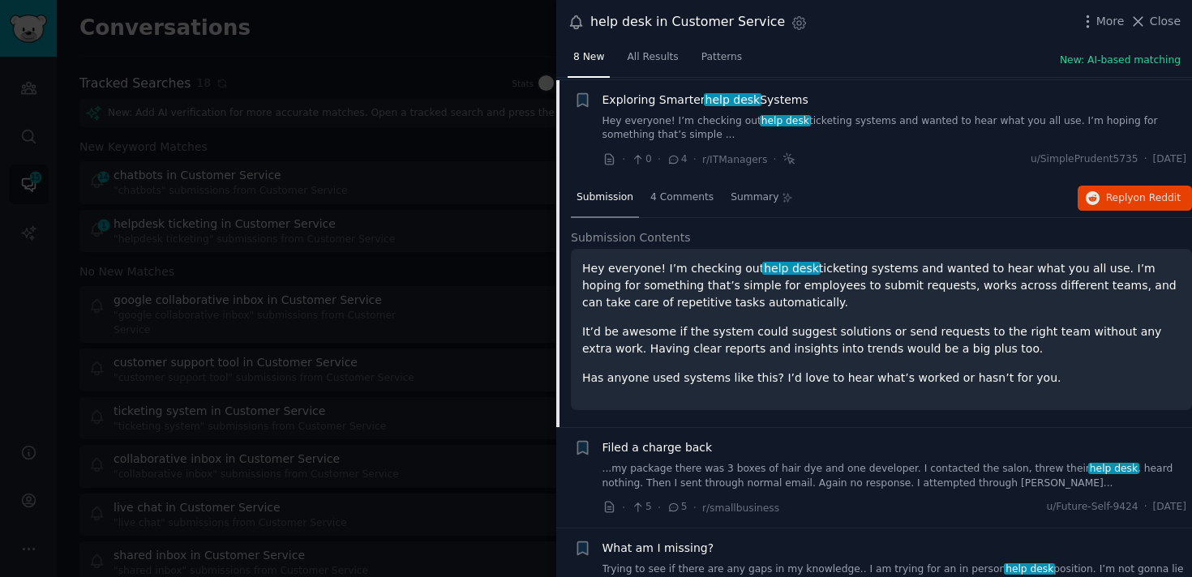
scroll to position [126, 0]
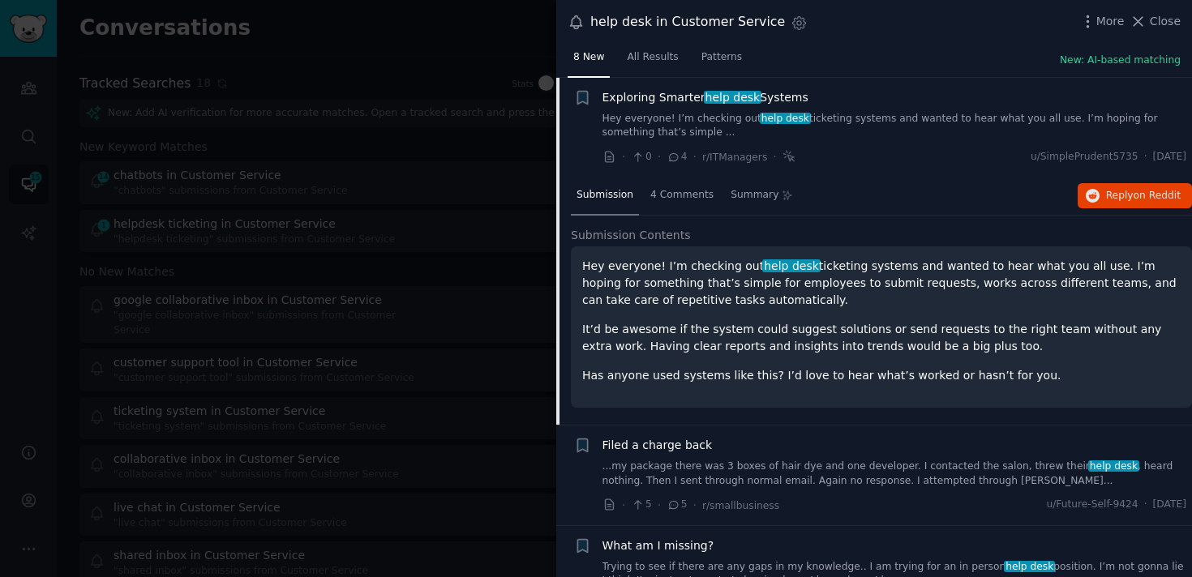
click at [859, 142] on div "Exploring Smarter help desk Systems Hey everyone! I’m checking out help desk ti…" at bounding box center [894, 127] width 585 height 77
click at [858, 125] on link "Hey everyone! I’m checking out help desk ticketing systems and wanted to hear w…" at bounding box center [894, 126] width 585 height 28
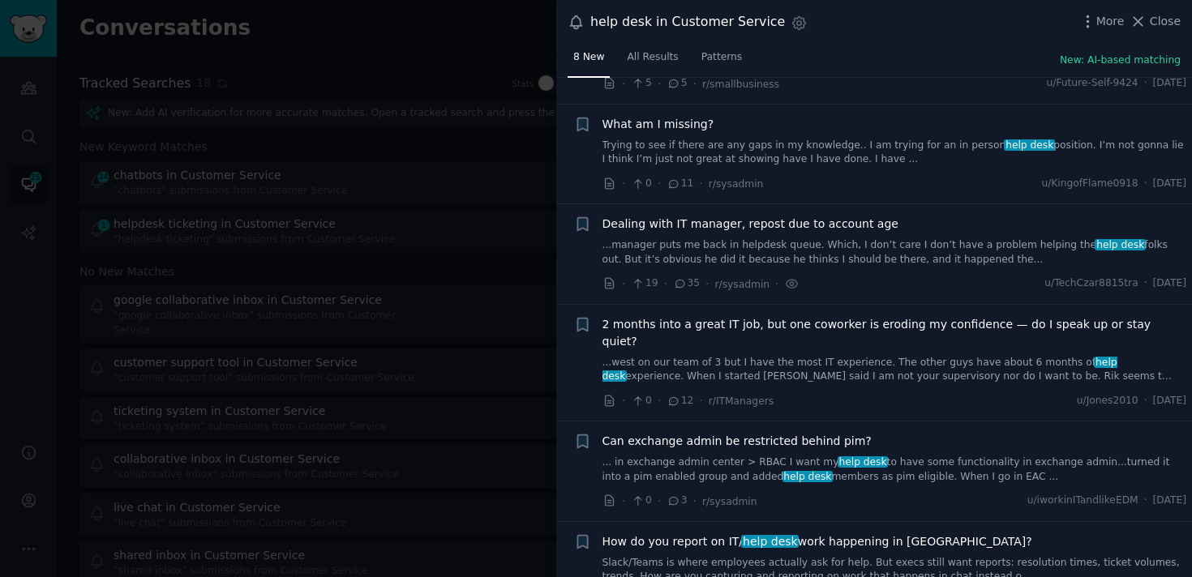
scroll to position [326, 0]
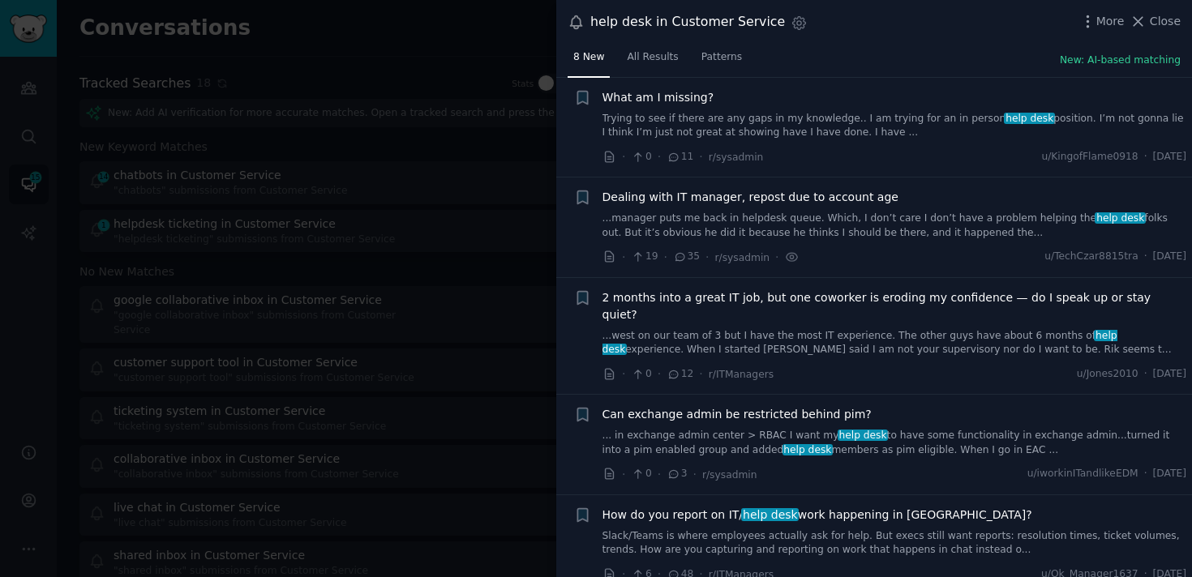
click at [711, 529] on link "Slack/Teams is where employees actually ask for help. But execs still want repo…" at bounding box center [894, 543] width 585 height 28
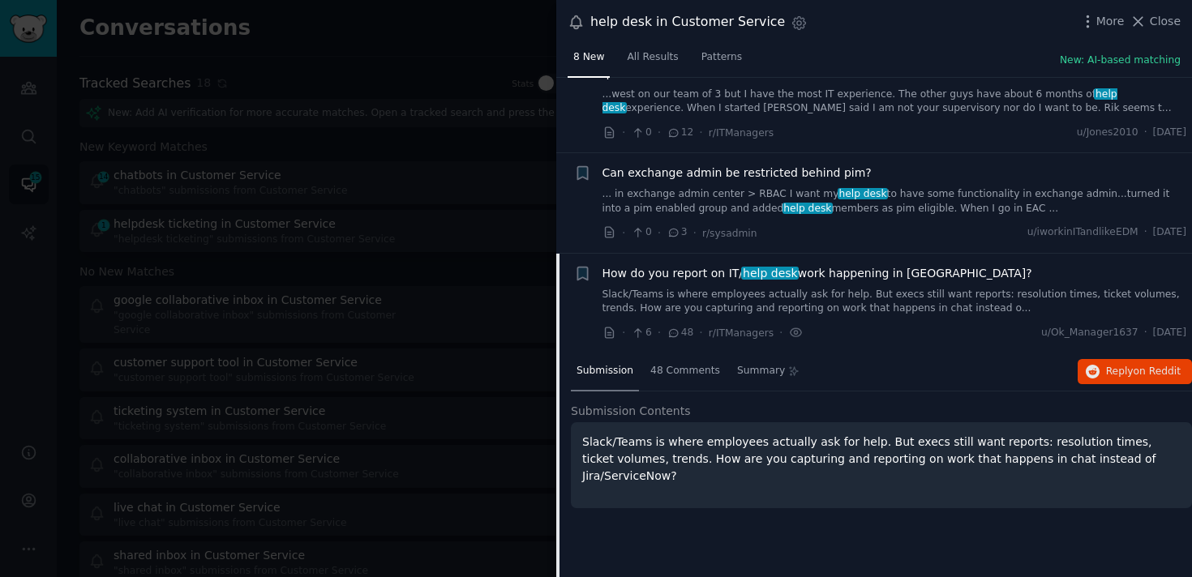
scroll to position [569, 0]
click at [422, 333] on div at bounding box center [596, 288] width 1192 height 577
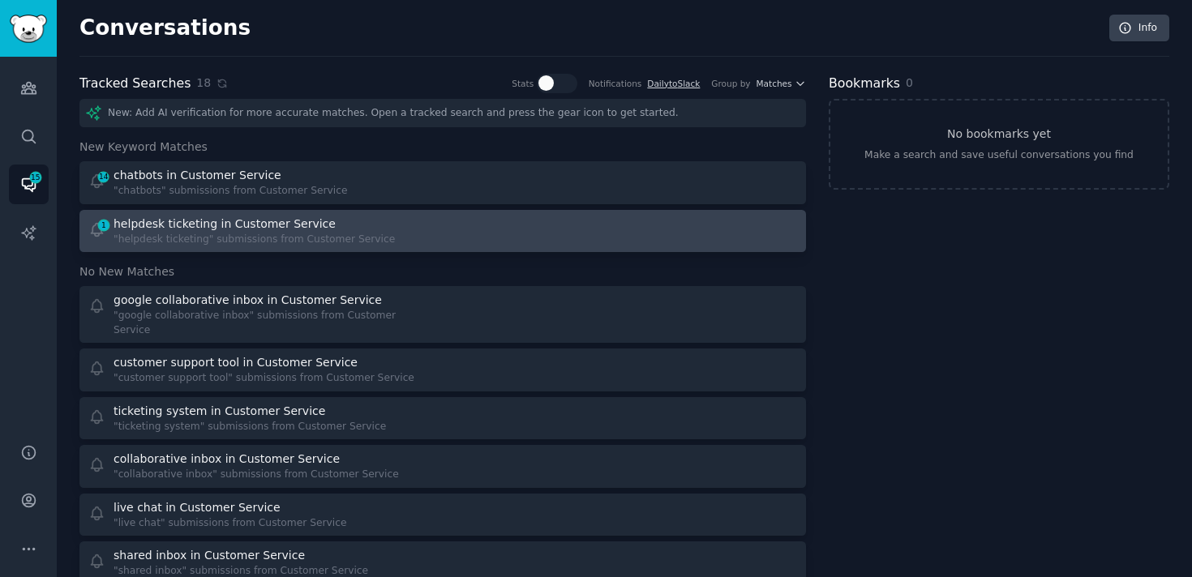
click at [259, 213] on link "1 helpdesk ticketing in Customer Service "helpdesk ticketing" submissions from …" at bounding box center [442, 231] width 726 height 43
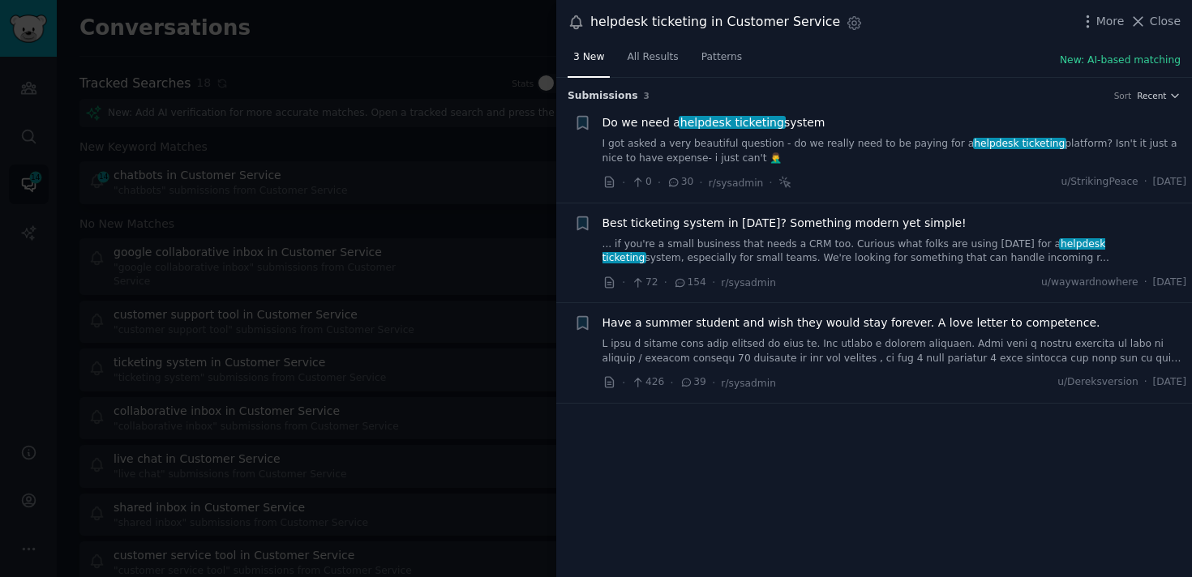
click at [714, 145] on link "I got asked a very beautiful question - do we really need to be paying for a he…" at bounding box center [894, 151] width 585 height 28
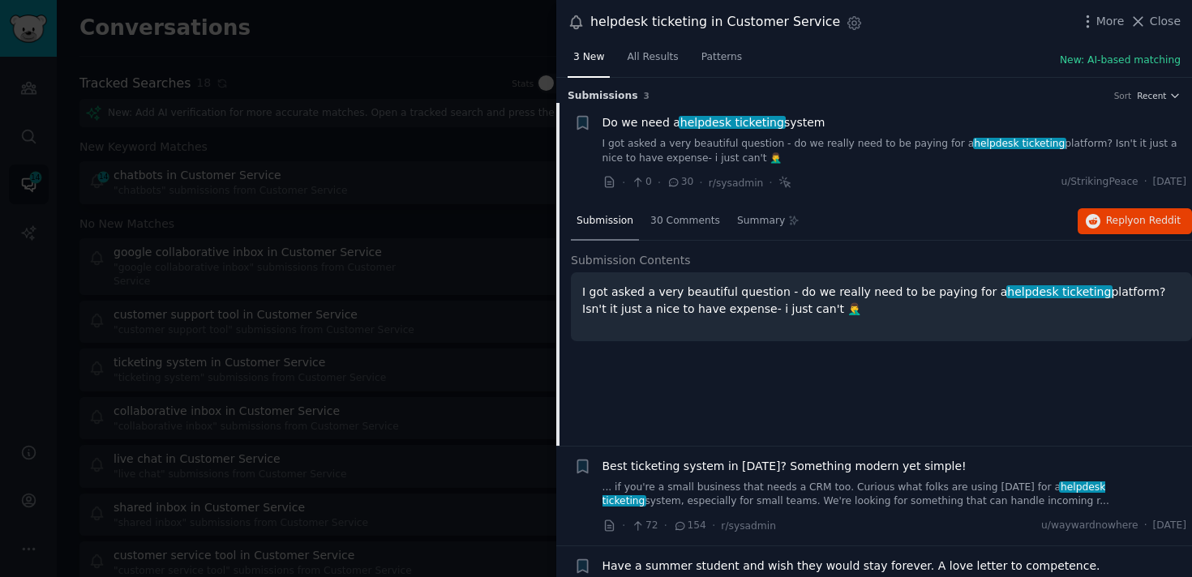
scroll to position [25, 0]
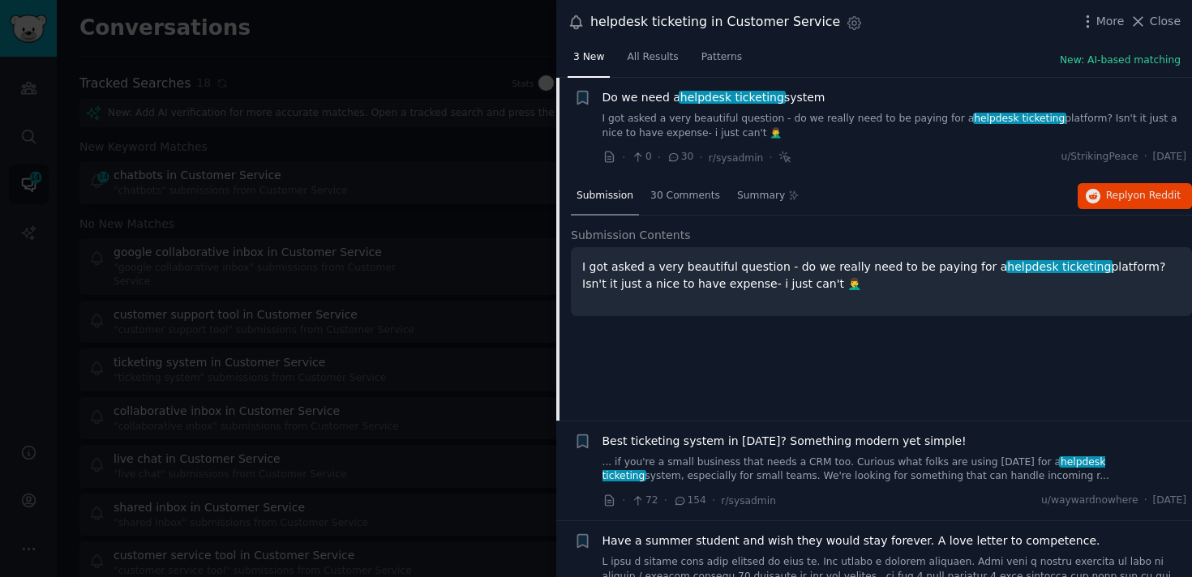
click at [757, 122] on link "I got asked a very beautiful question - do we really need to be paying for a he…" at bounding box center [894, 126] width 585 height 28
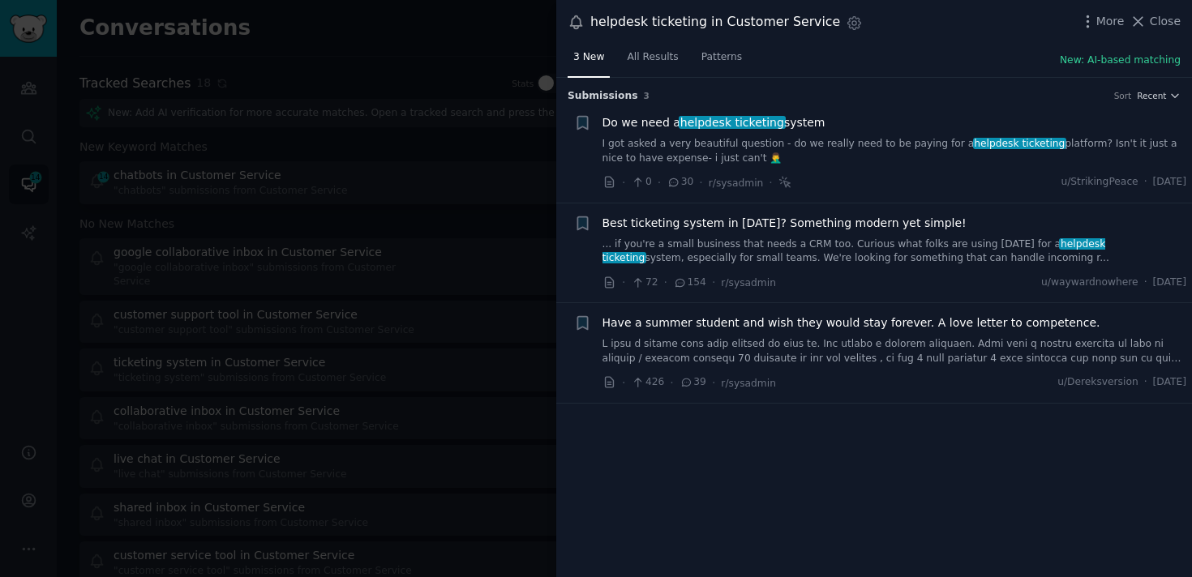
click at [675, 143] on link "I got asked a very beautiful question - do we really need to be paying for a he…" at bounding box center [894, 151] width 585 height 28
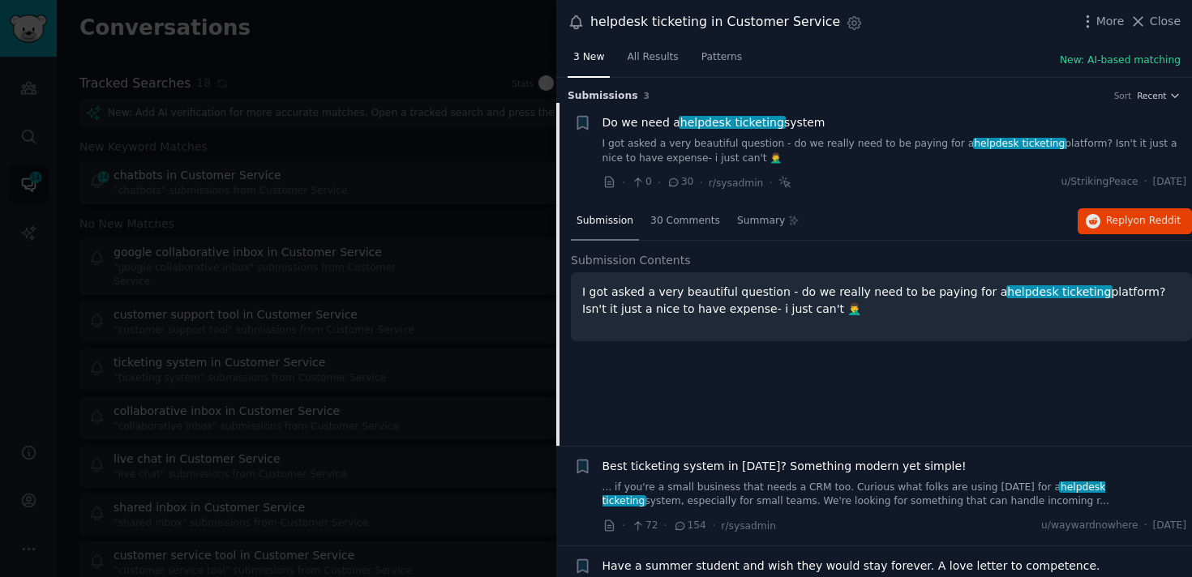
scroll to position [25, 0]
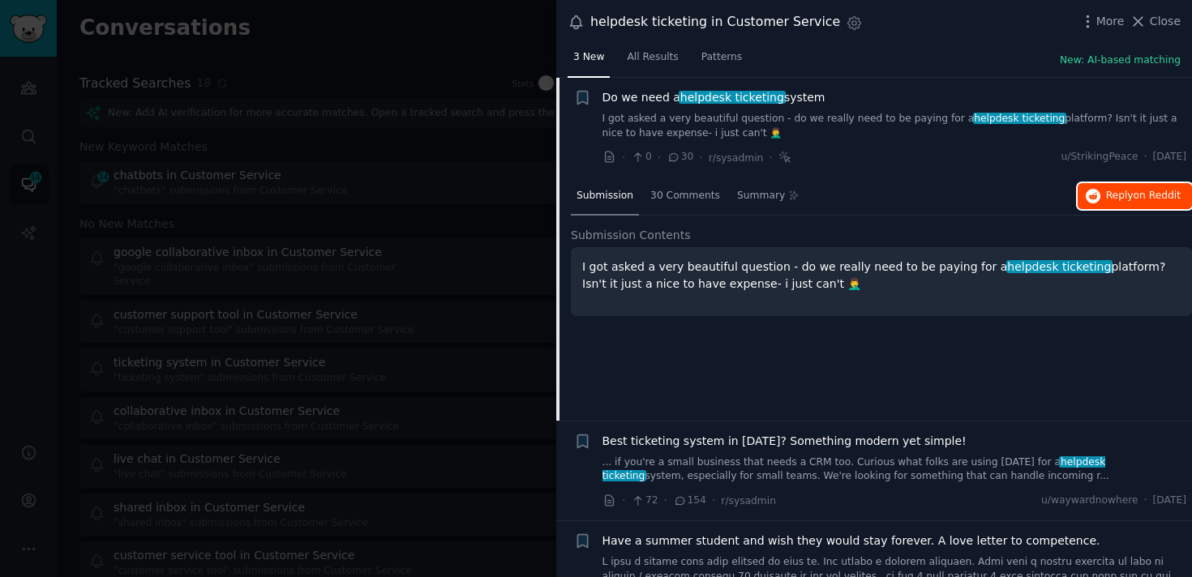
click at [1134, 193] on span "on Reddit" at bounding box center [1157, 195] width 47 height 11
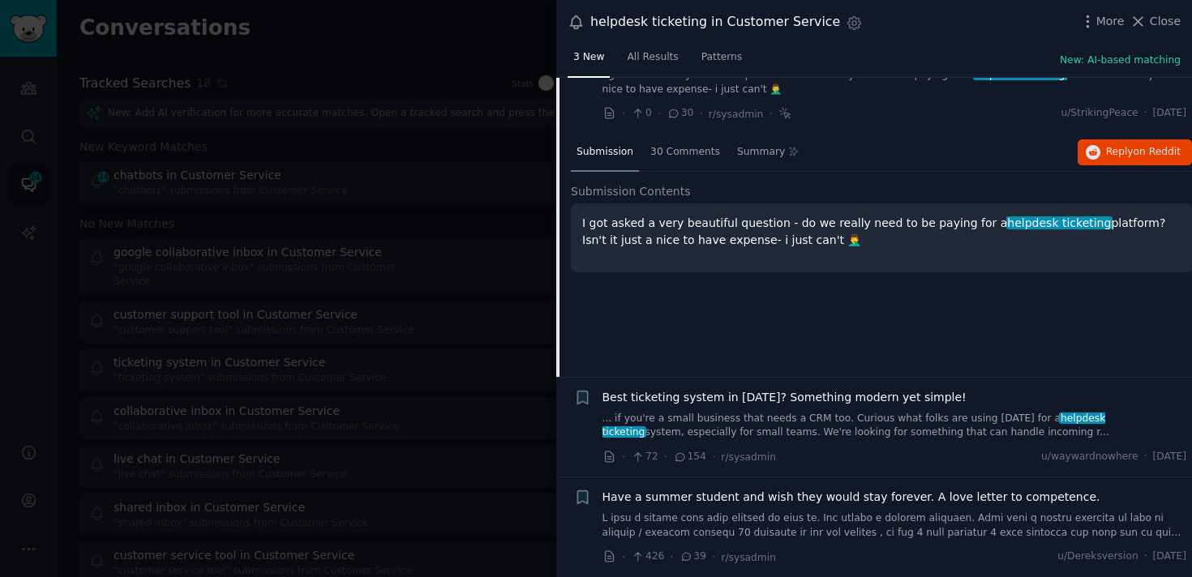
click at [898, 444] on div "Best ticketing system in [DATE]? Something modern yet simple! ... if you're a s…" at bounding box center [894, 427] width 585 height 77
click at [881, 415] on link "... if you're a small business that needs a CRM too. Curious what folks are usi…" at bounding box center [894, 426] width 585 height 28
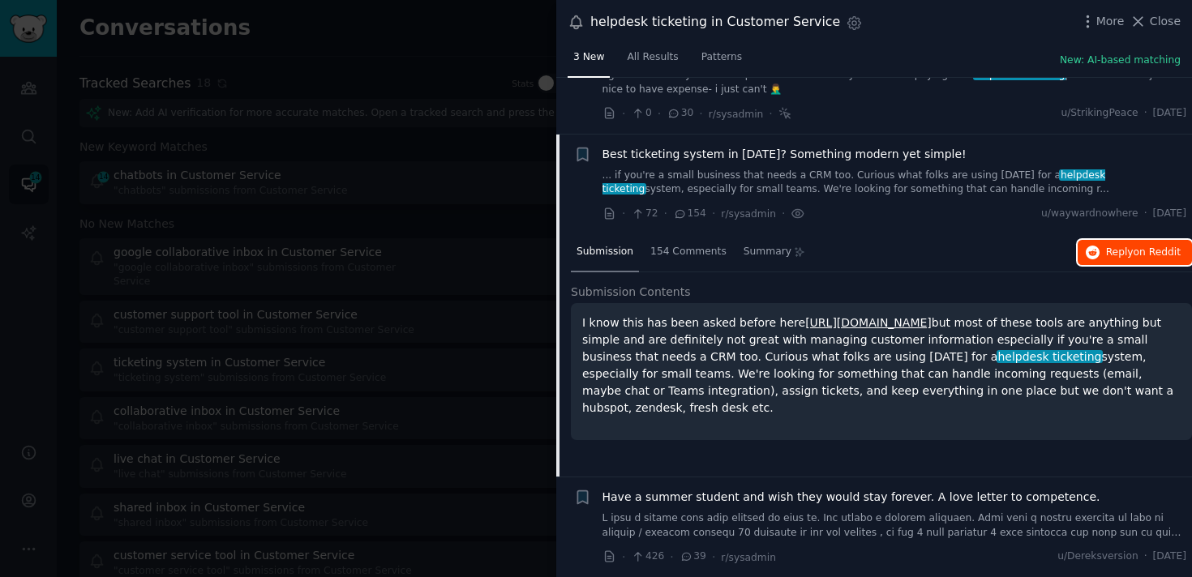
click at [1121, 246] on span "Reply on Reddit" at bounding box center [1143, 253] width 75 height 15
click at [330, 292] on div at bounding box center [596, 288] width 1192 height 577
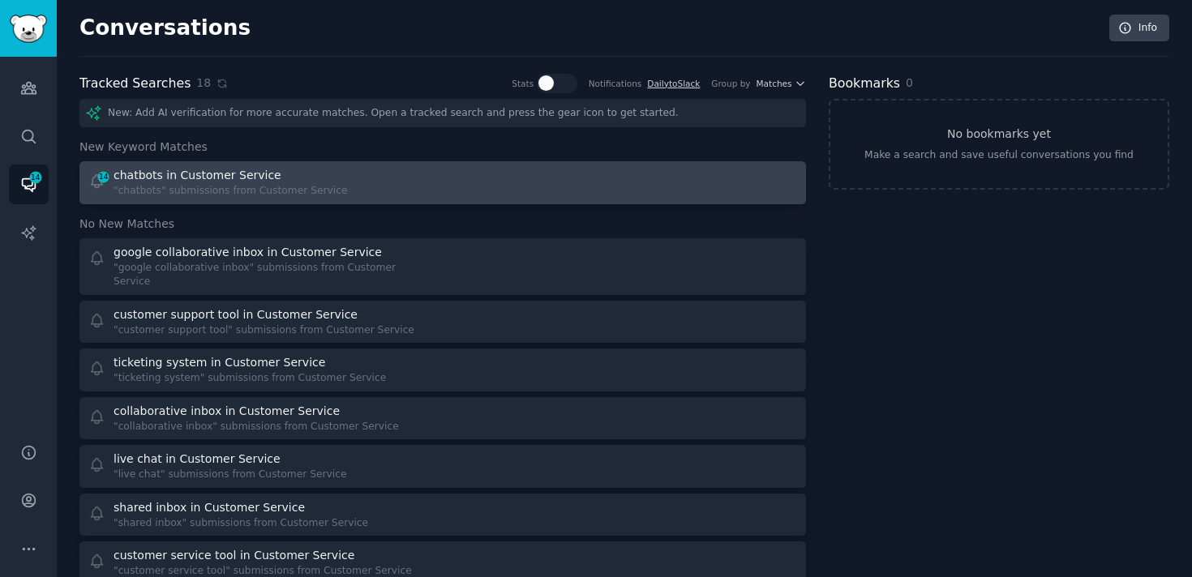
click at [246, 177] on div "chatbots in Customer Service" at bounding box center [198, 175] width 168 height 17
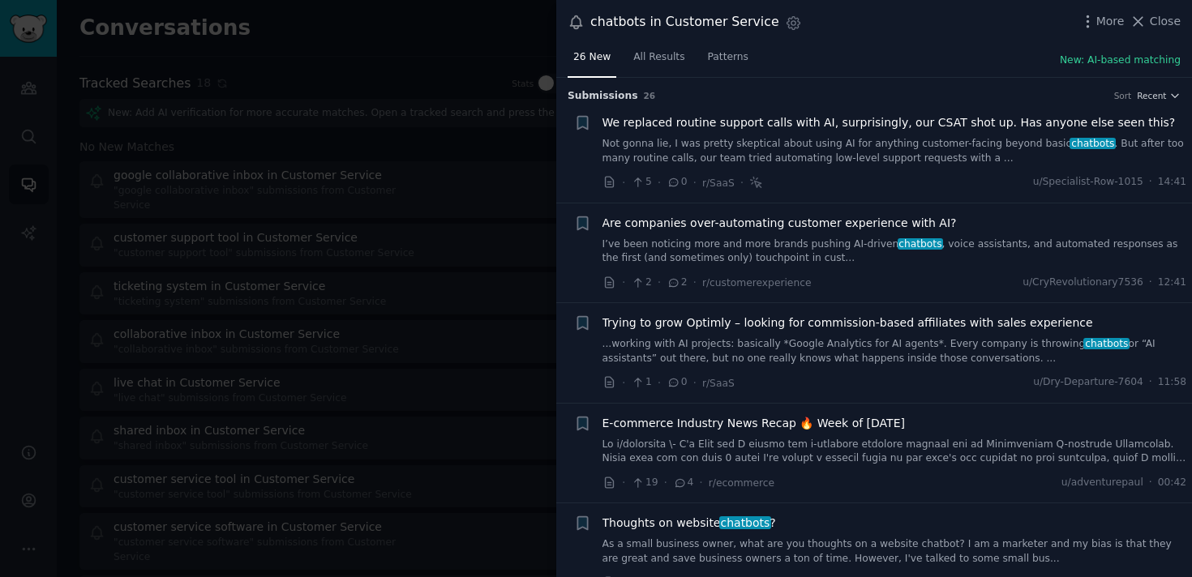
click at [754, 245] on link "I’ve been noticing more and more brands pushing AI-driven chatbots , voice assi…" at bounding box center [894, 252] width 585 height 28
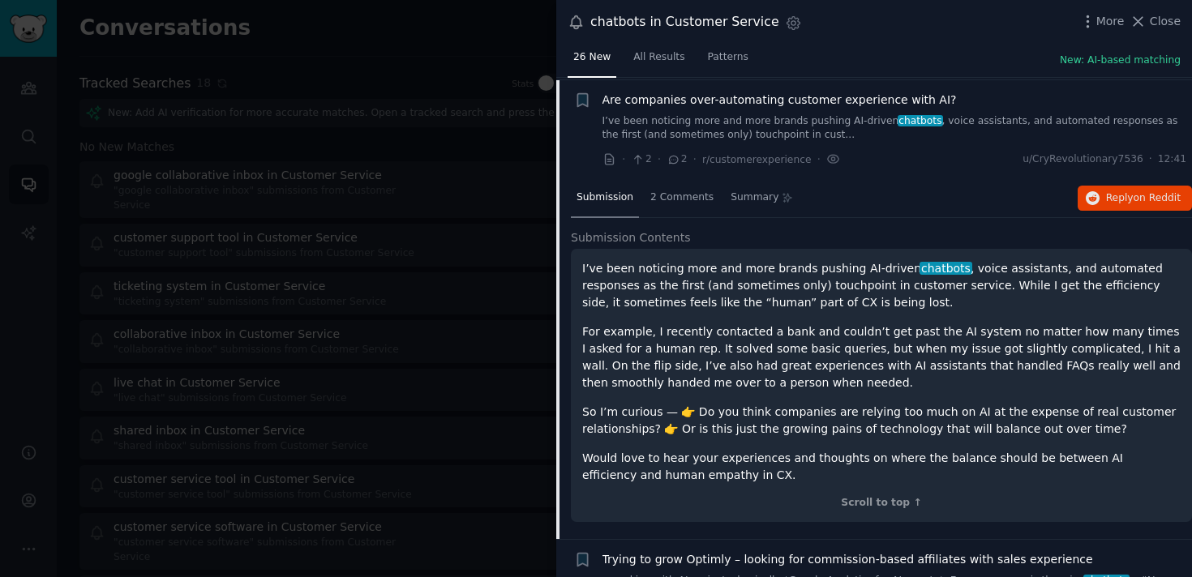
scroll to position [126, 0]
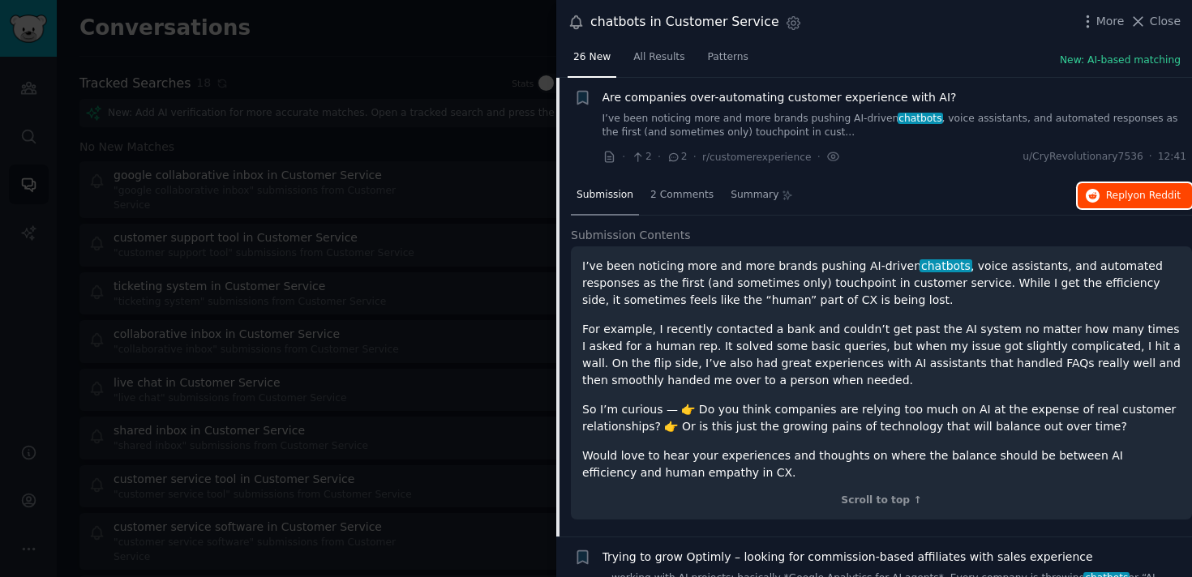
click at [1119, 191] on span "Reply on Reddit" at bounding box center [1143, 196] width 75 height 15
click at [859, 115] on link "I’ve been noticing more and more brands pushing AI-driven chatbots , voice assi…" at bounding box center [894, 126] width 585 height 28
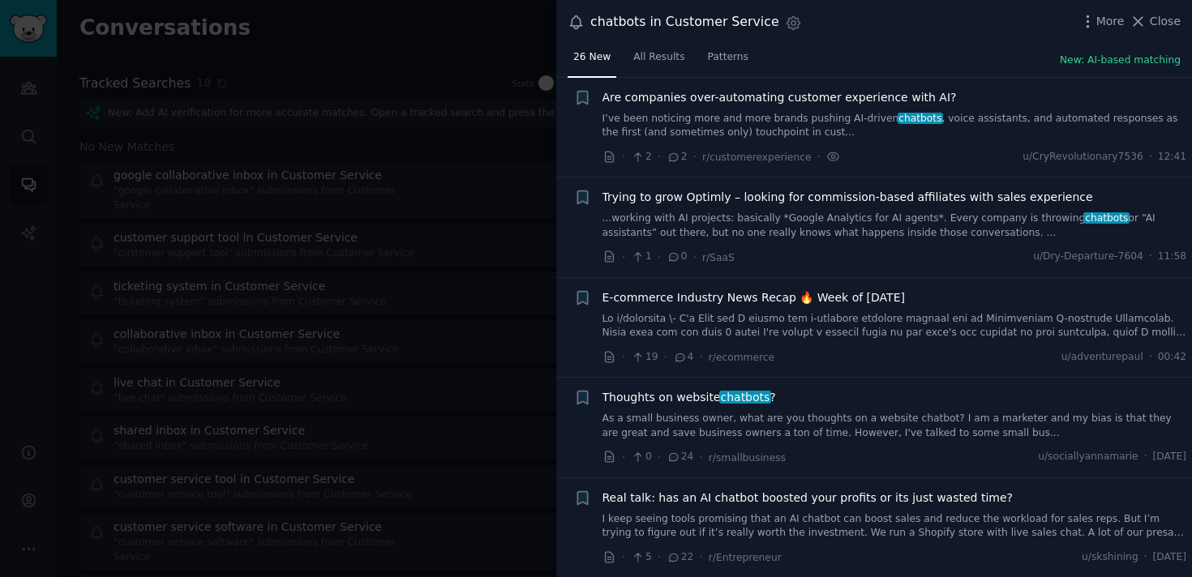
click at [650, 405] on span "Thoughts on website chatbots ?" at bounding box center [689, 397] width 174 height 17
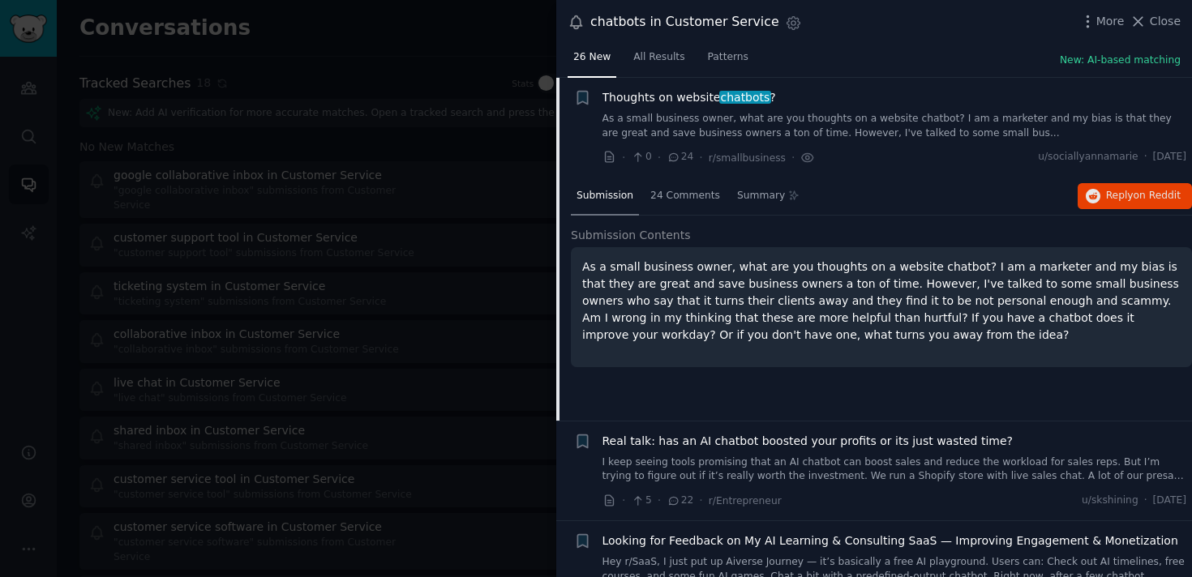
scroll to position [426, 0]
click at [1121, 199] on span "Reply on Reddit" at bounding box center [1143, 196] width 75 height 15
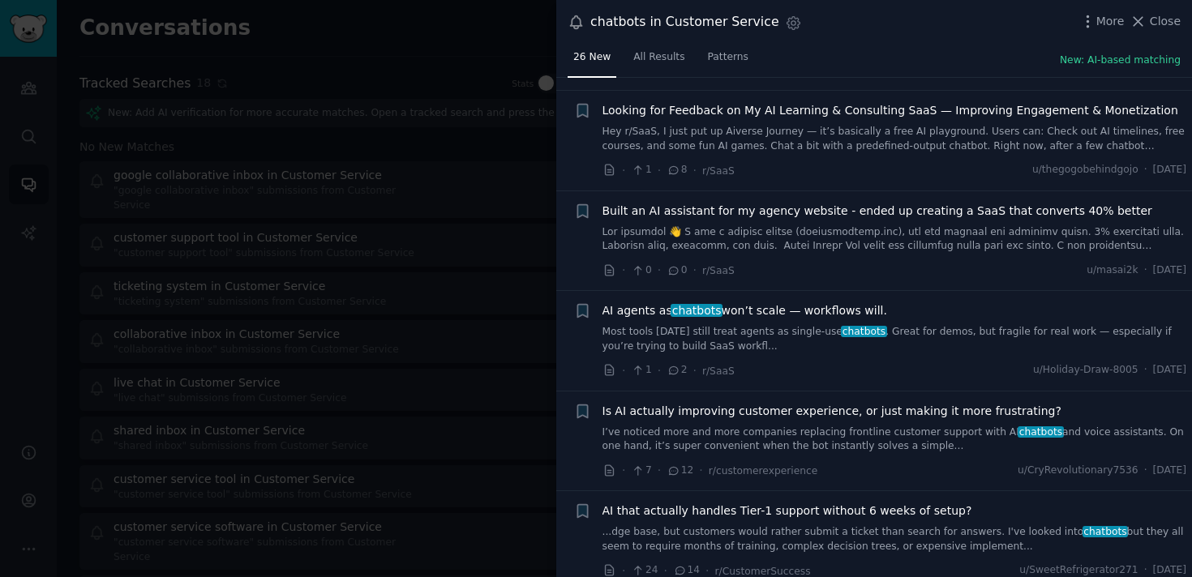
scroll to position [865, 0]
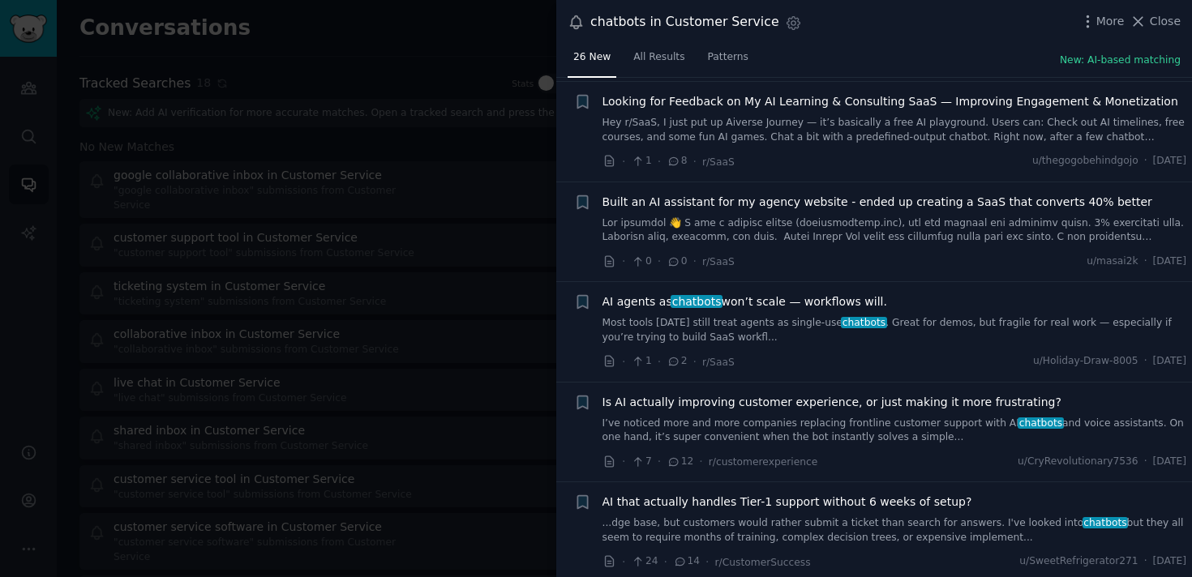
click at [782, 322] on link "Most tools [DATE] still treat agents as single-use chatbots . Great for demos, …" at bounding box center [894, 330] width 585 height 28
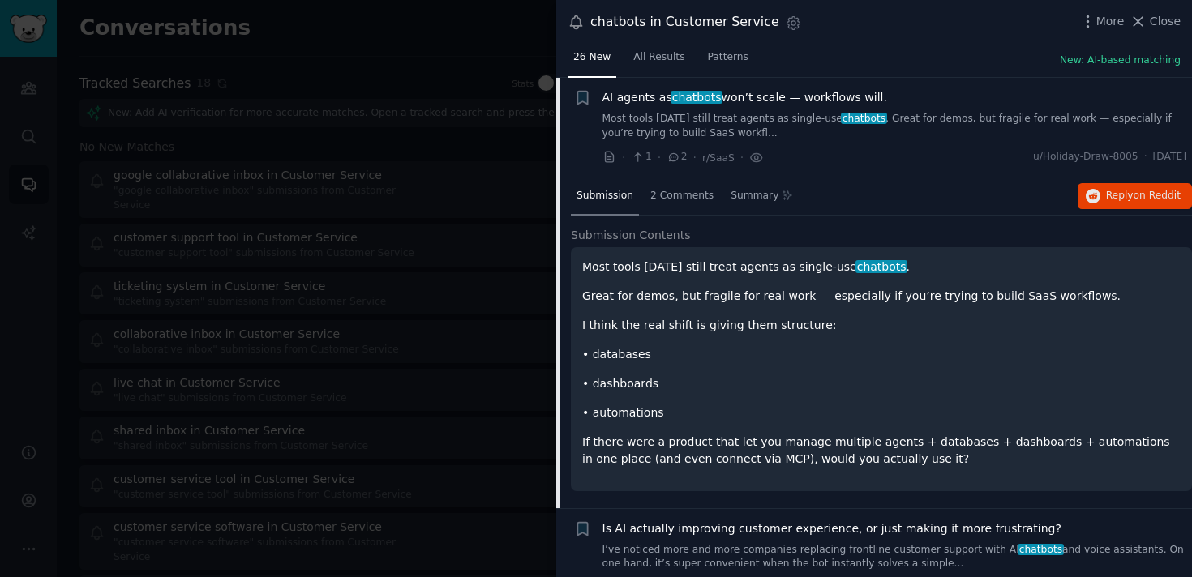
scroll to position [826, 0]
click at [1106, 195] on span "Reply on Reddit" at bounding box center [1143, 196] width 75 height 15
click at [729, 120] on link "Most tools [DATE] still treat agents as single-use chatbots . Great for demos, …" at bounding box center [894, 126] width 585 height 28
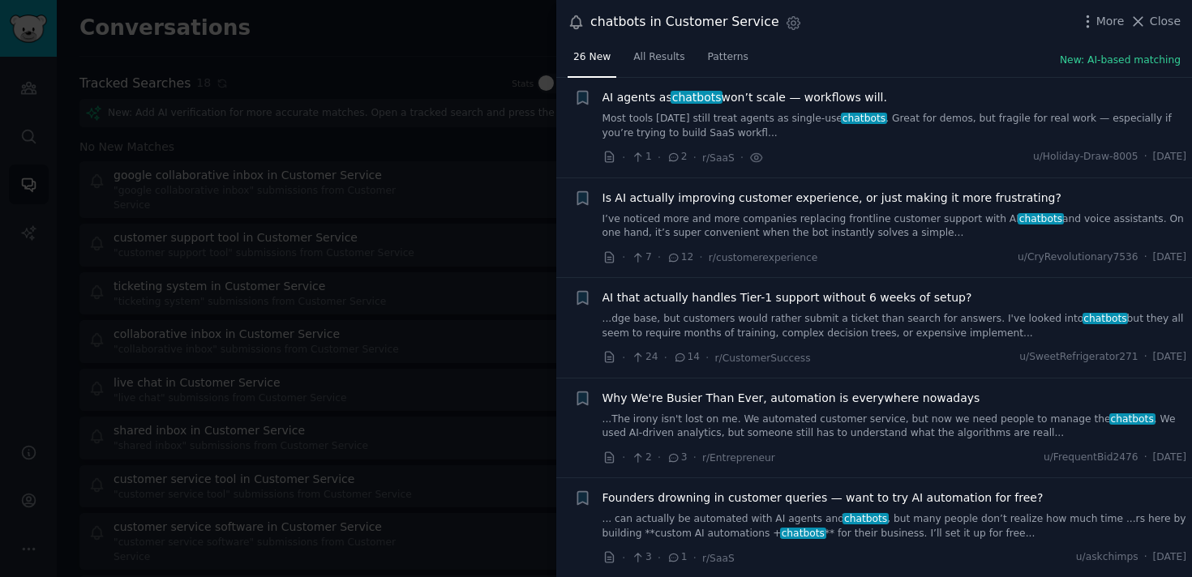
click at [943, 221] on link "I’ve noticed more and more companies replacing frontline customer support with …" at bounding box center [894, 226] width 585 height 28
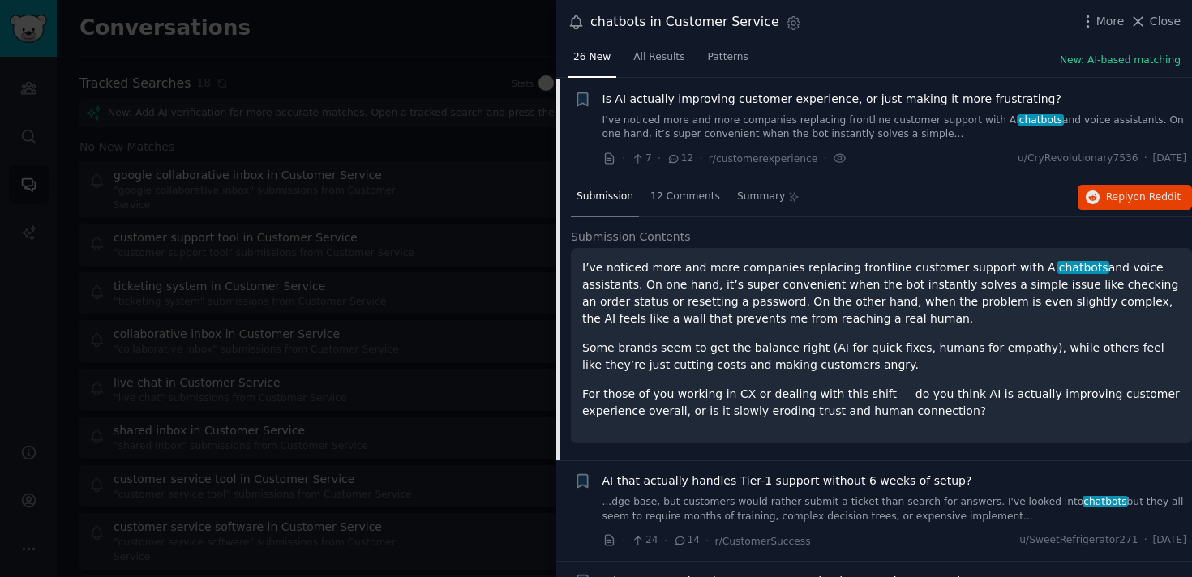
scroll to position [927, 0]
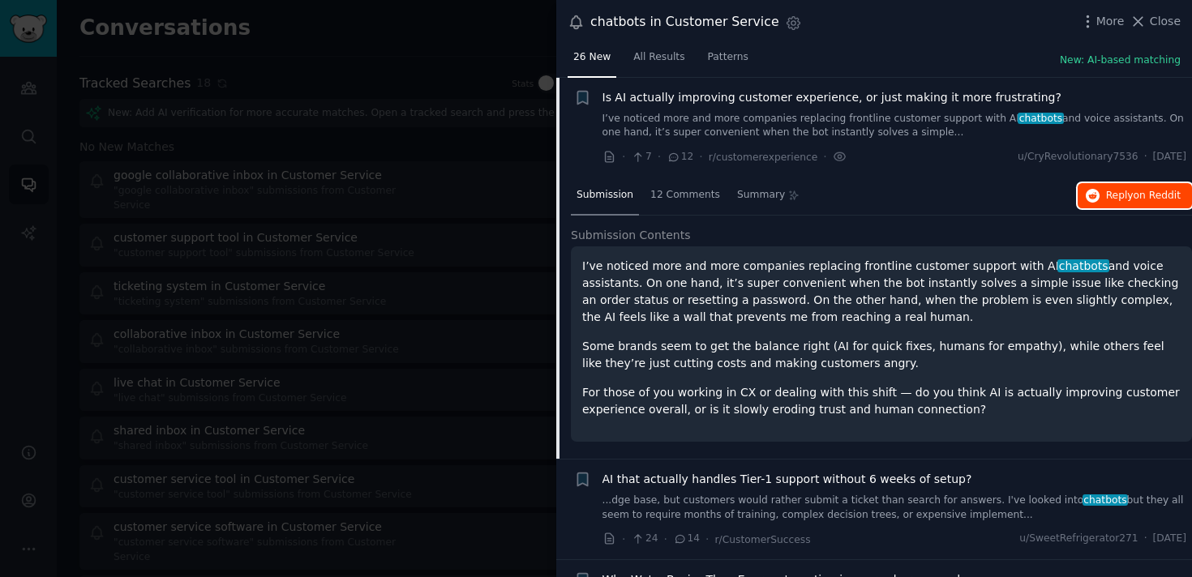
click at [1112, 201] on span "Reply on Reddit" at bounding box center [1143, 196] width 75 height 15
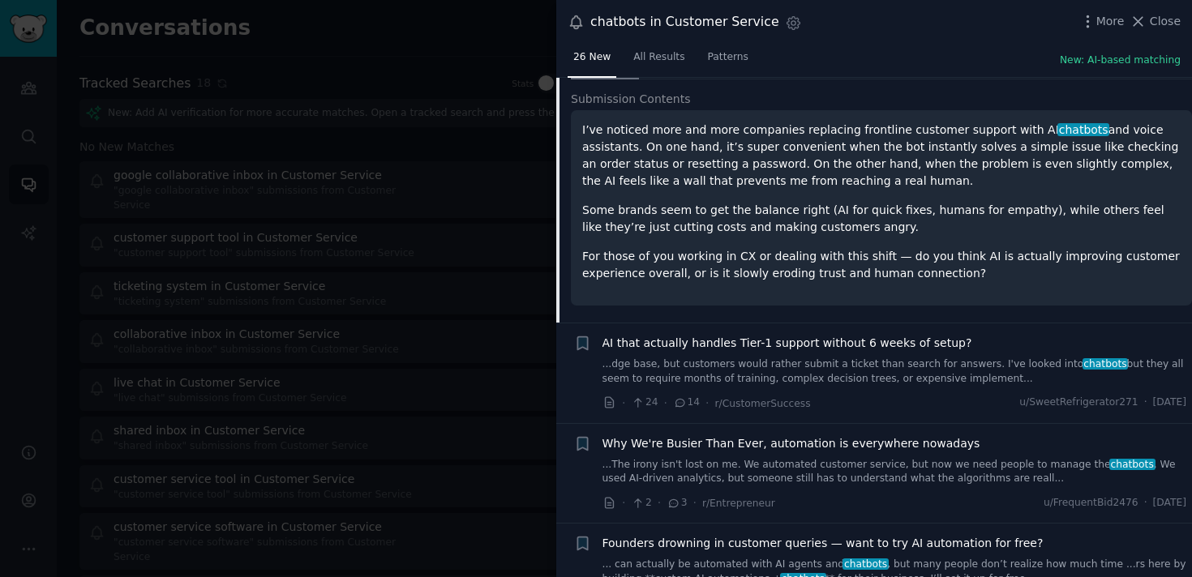
scroll to position [1076, 0]
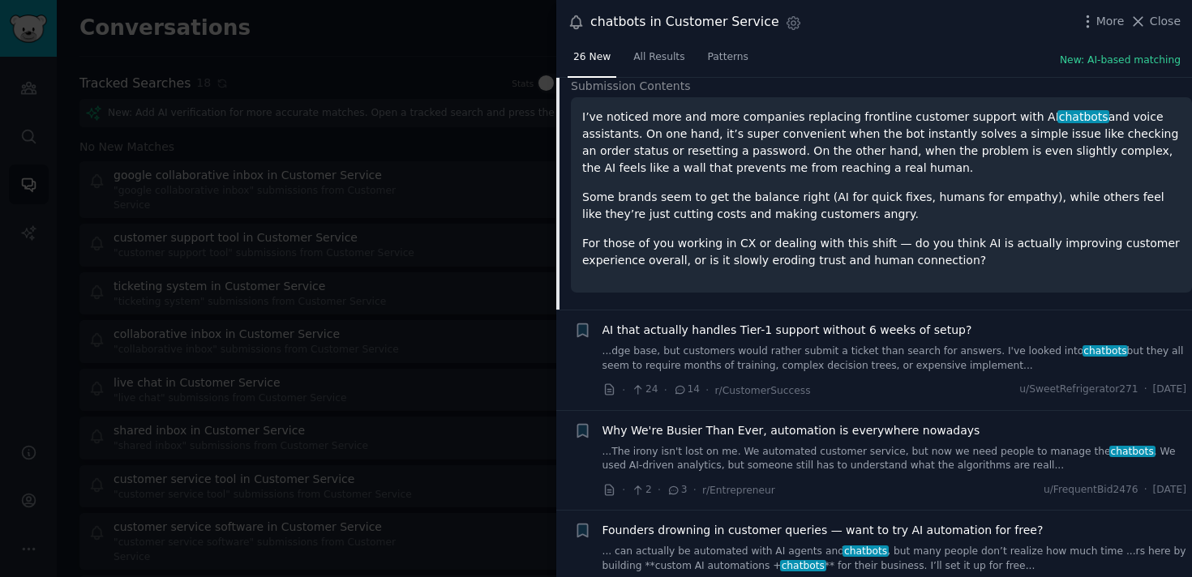
click at [724, 353] on link "...dge base, but customers would rather submit a ticket than search for answers…" at bounding box center [894, 359] width 585 height 28
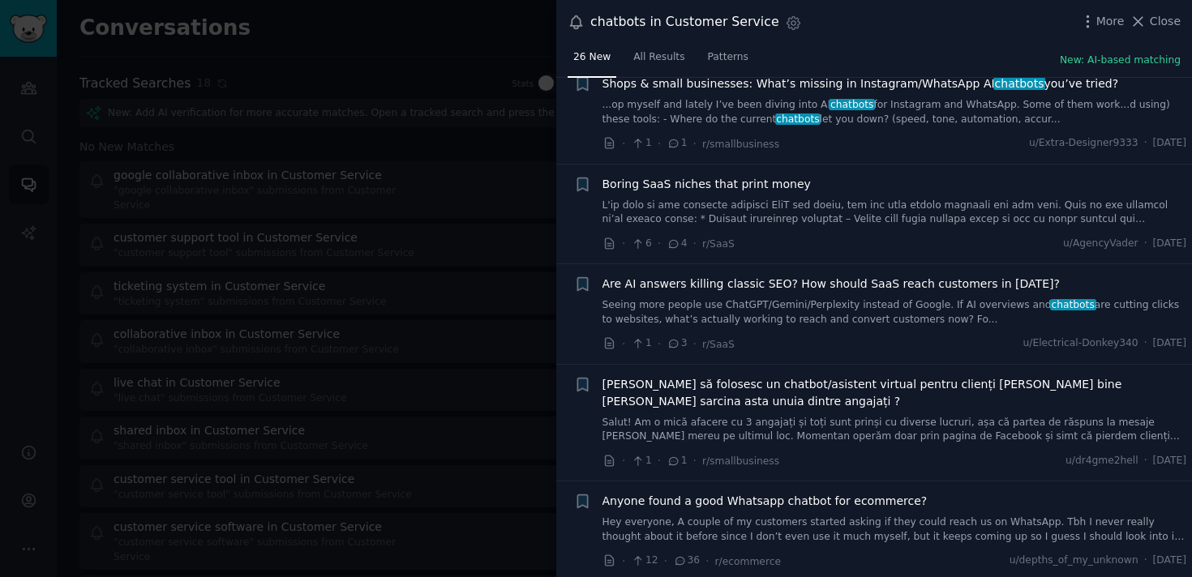
scroll to position [2637, 0]
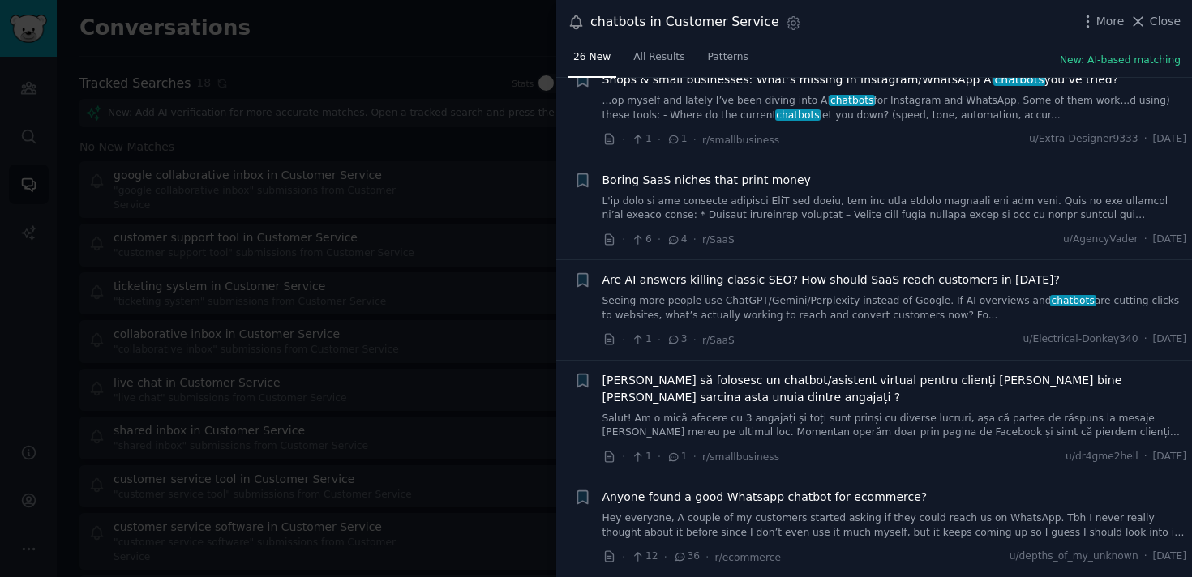
click at [702, 518] on link "Hey everyone, A couple of my customers started asking if they could reach us on…" at bounding box center [894, 526] width 585 height 28
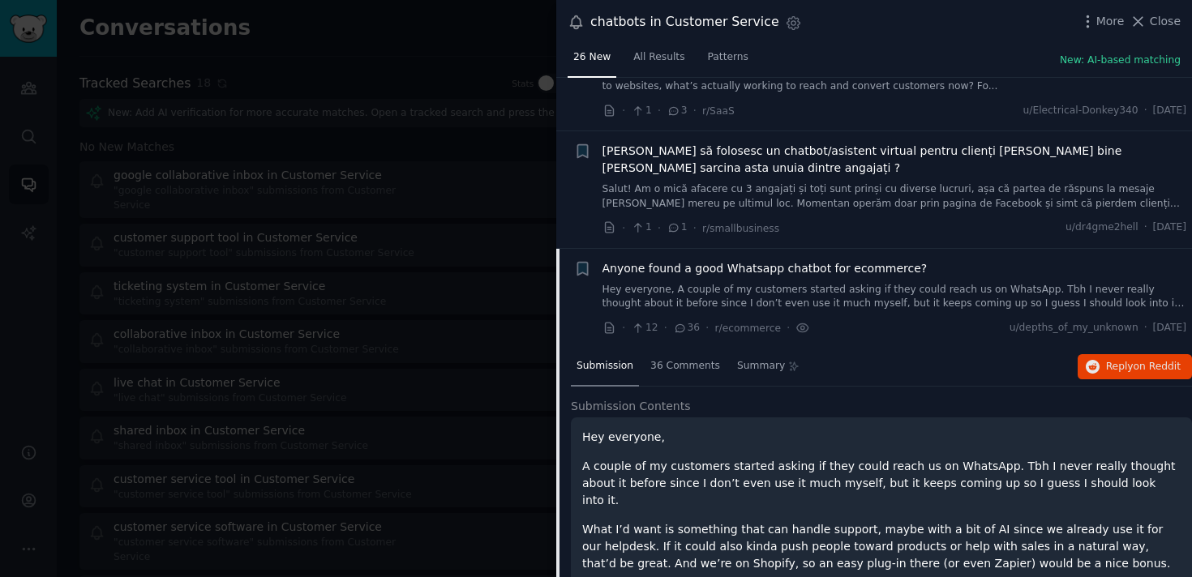
scroll to position [2423, 0]
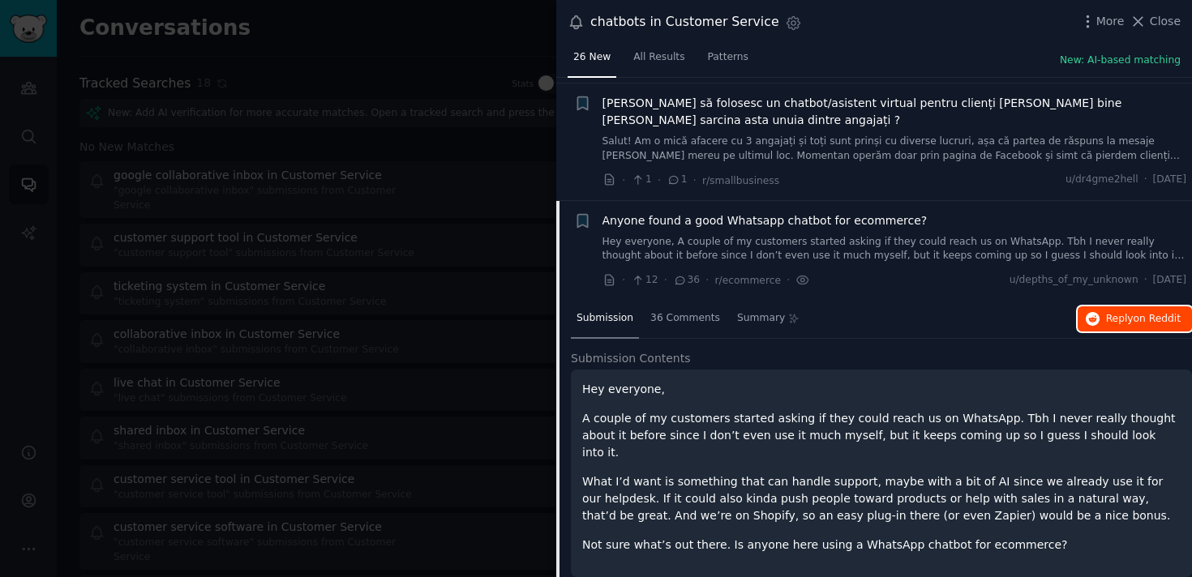
click at [1129, 309] on button "Reply on Reddit" at bounding box center [1135, 319] width 114 height 26
